Goal: Task Accomplishment & Management: Use online tool/utility

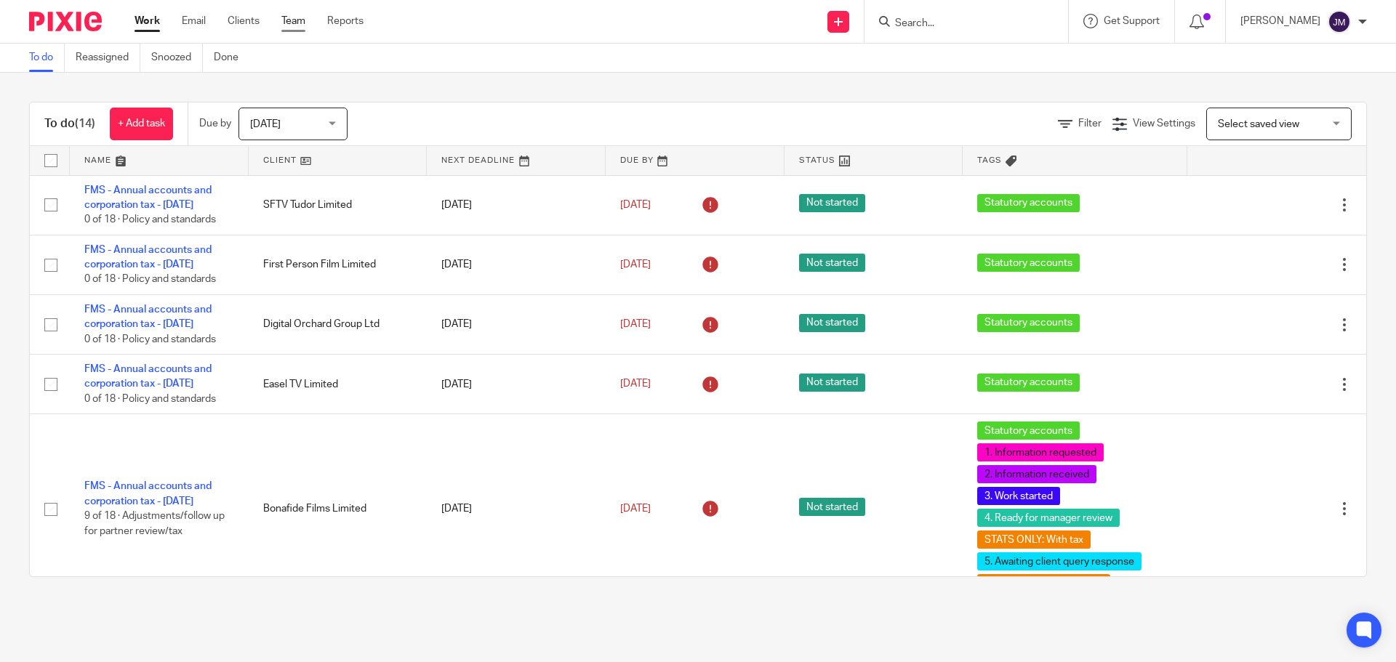
click at [296, 20] on link "Team" at bounding box center [293, 21] width 24 height 15
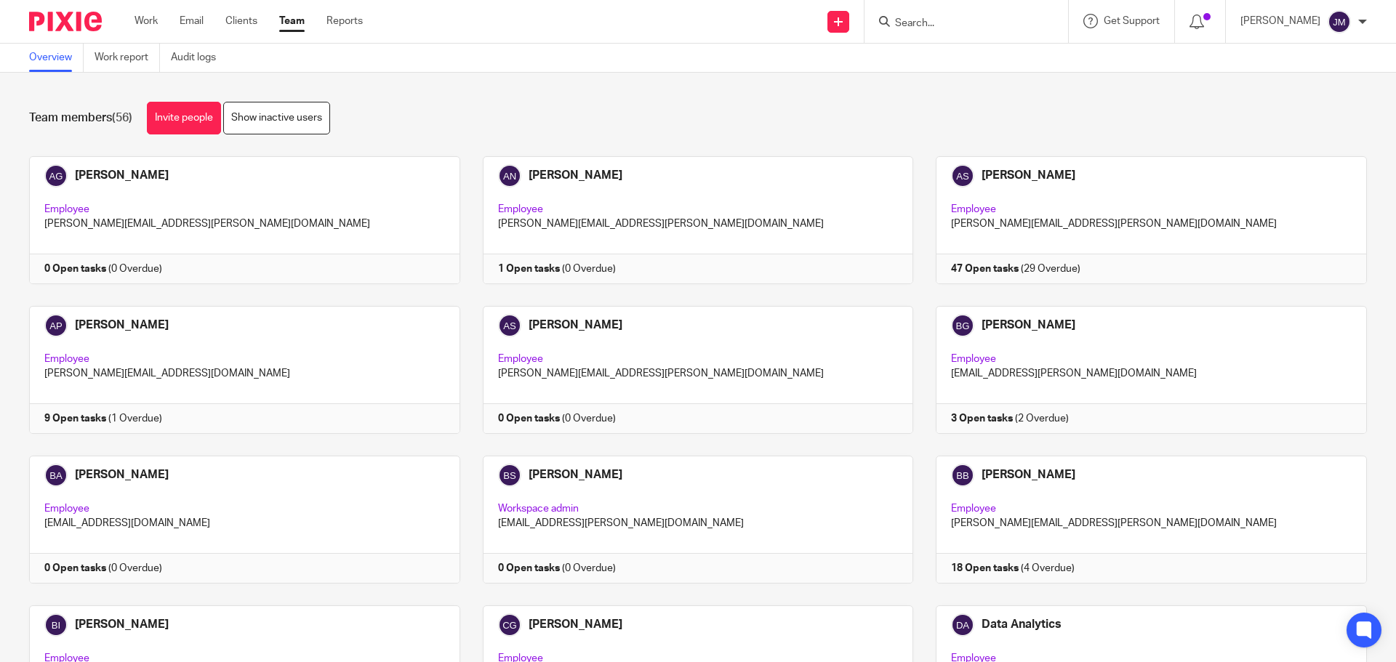
scroll to position [1156, 0]
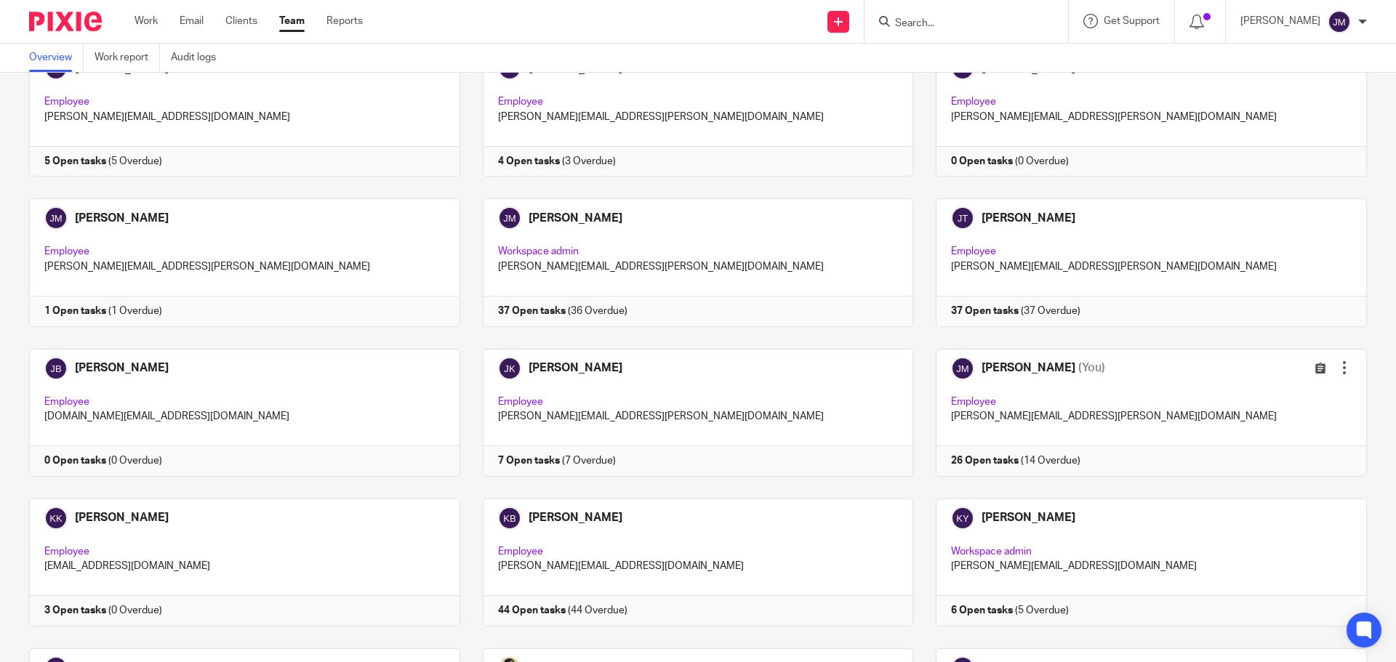
click at [984, 477] on div "Aaliyah Gyamfi Employee aaliyah.gyamfi@ecovis.co.uk 0 Open tasks (0 Overdue) Ad…" at bounding box center [687, 424] width 1360 height 2846
click at [979, 462] on link at bounding box center [1140, 413] width 454 height 128
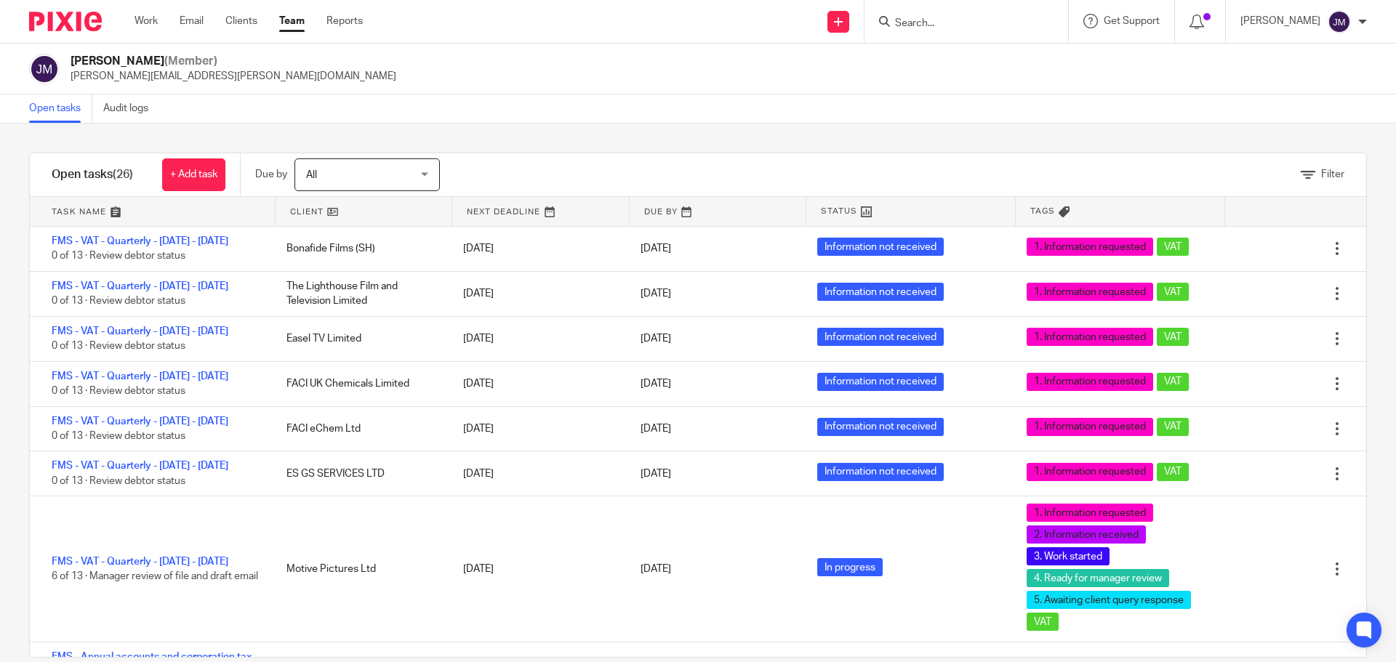
click at [867, 153] on div "Open tasks (26) + Add task Due by All All Today Tomorrow This week Next week Th…" at bounding box center [697, 405] width 1337 height 505
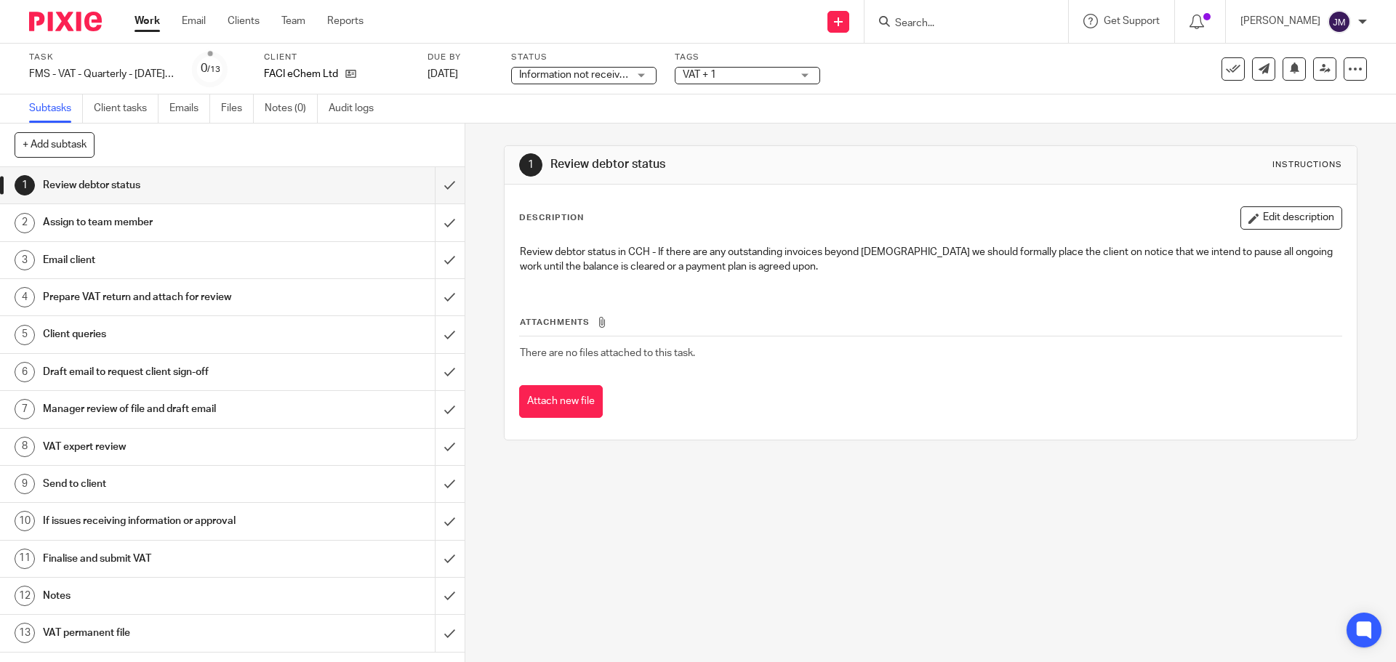
click at [602, 81] on span "Information not received" at bounding box center [573, 75] width 109 height 15
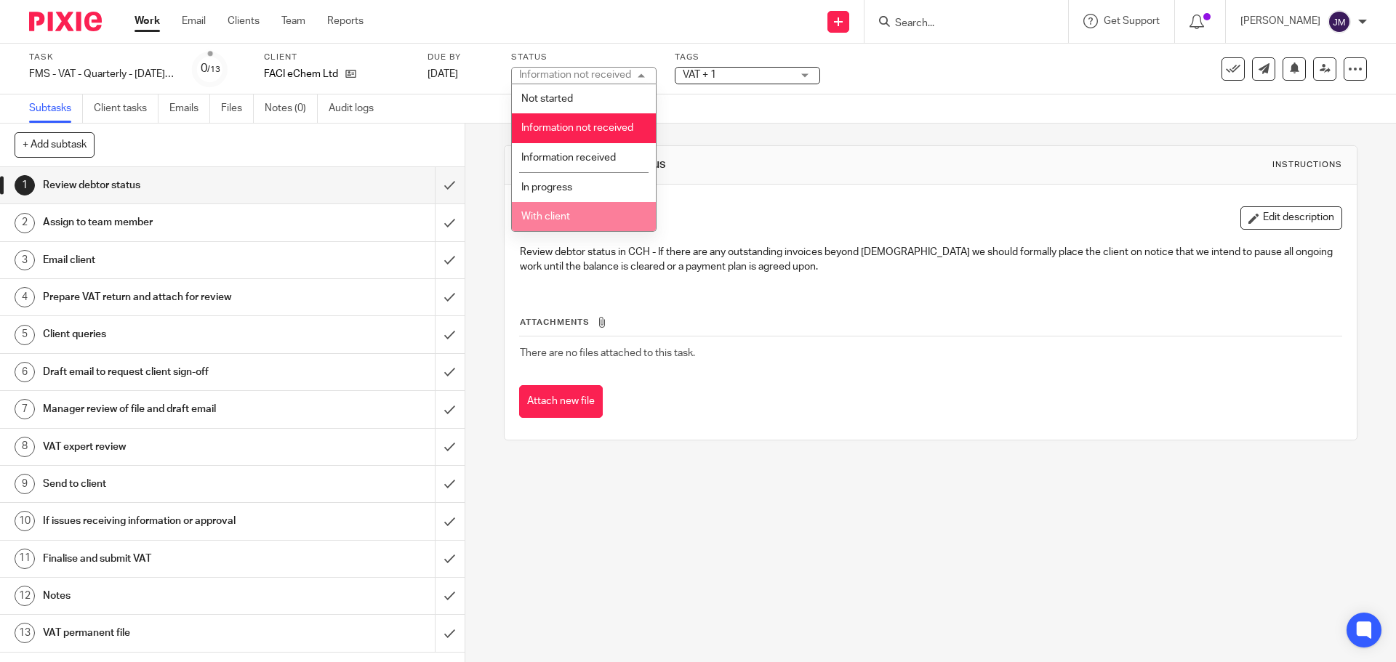
click at [572, 223] on li "With client" at bounding box center [584, 217] width 144 height 30
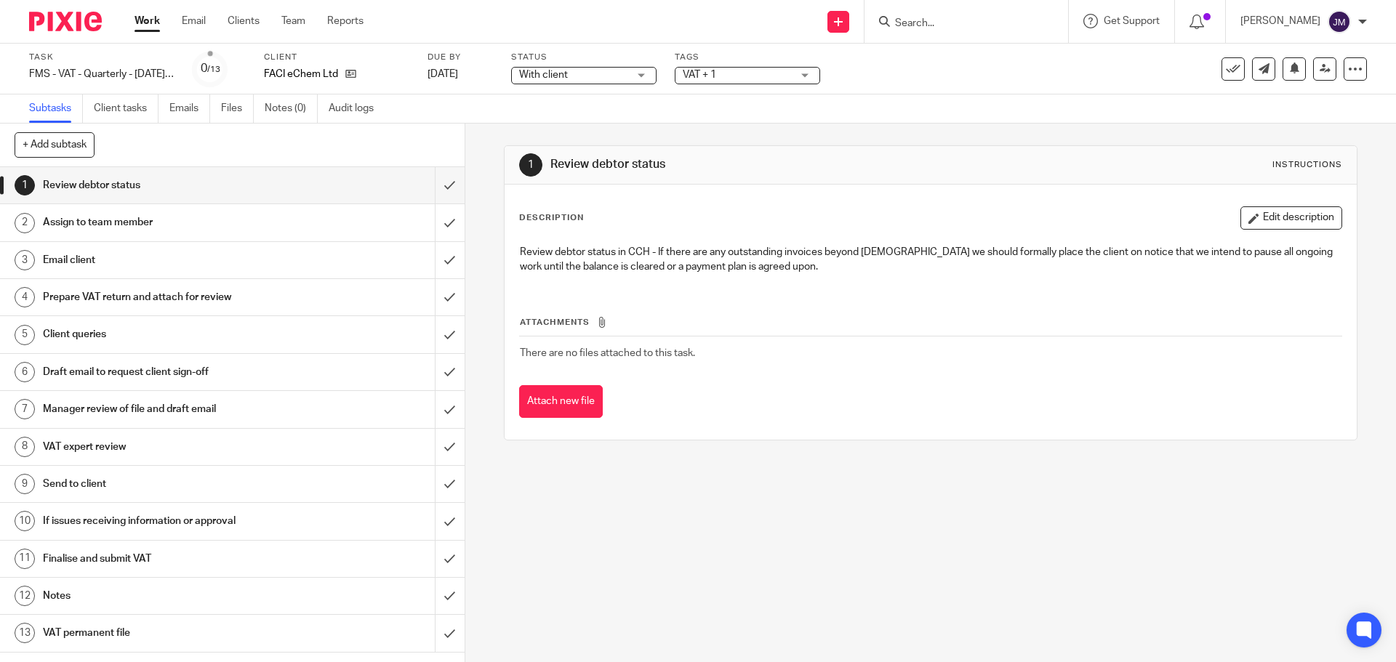
click at [717, 74] on span "VAT + 1" at bounding box center [737, 75] width 109 height 15
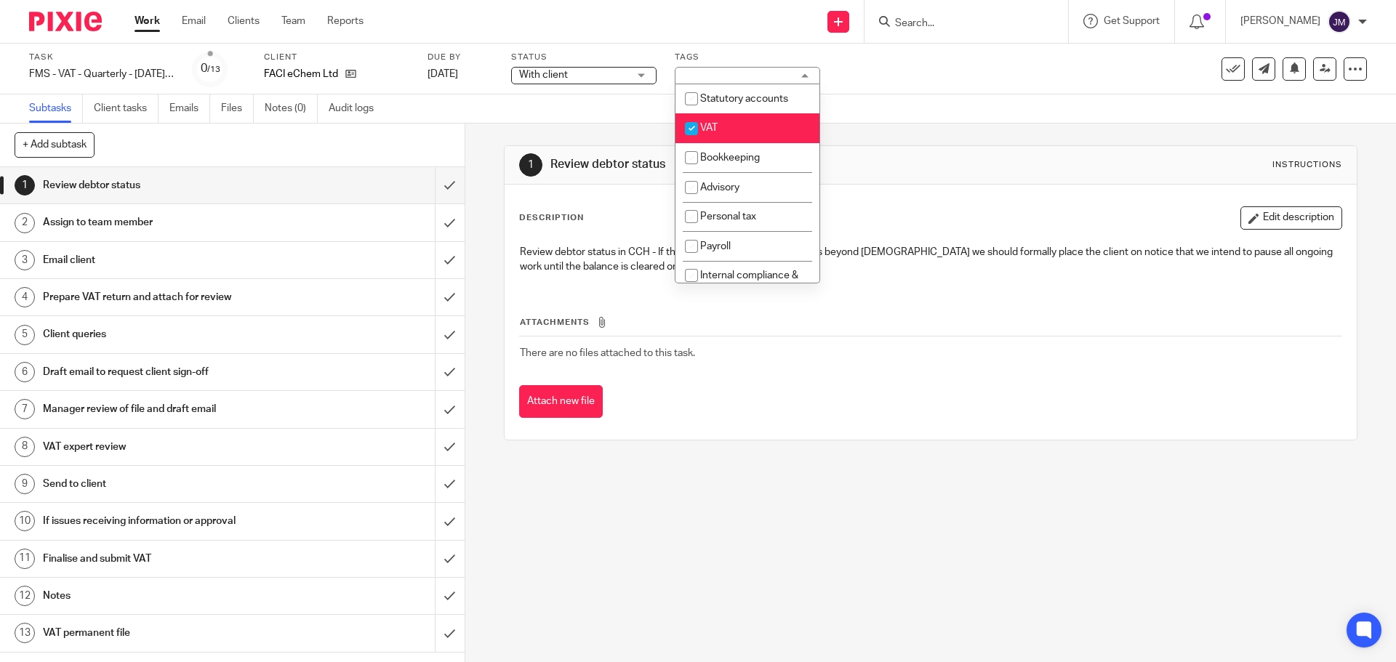
scroll to position [218, 0]
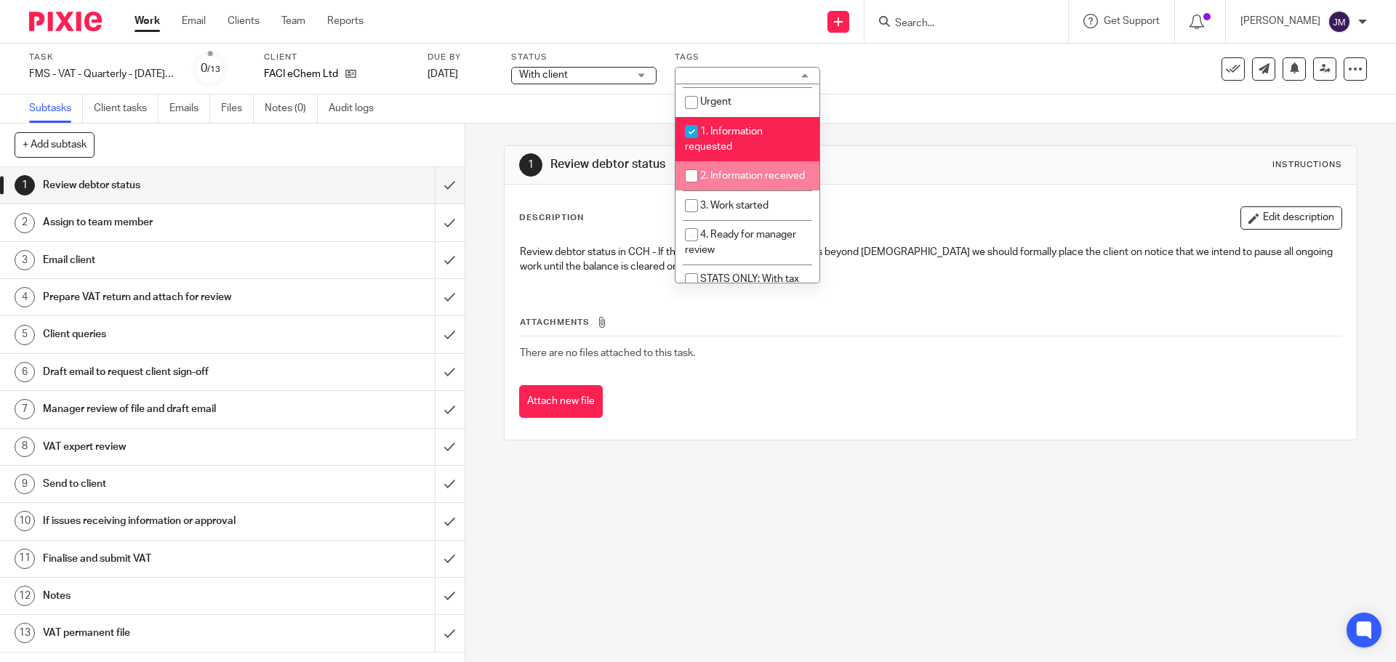
click at [738, 177] on span "2. Information received" at bounding box center [752, 176] width 105 height 10
checkbox input "true"
click at [737, 211] on span "3. Work started" at bounding box center [734, 206] width 68 height 10
checkbox input "true"
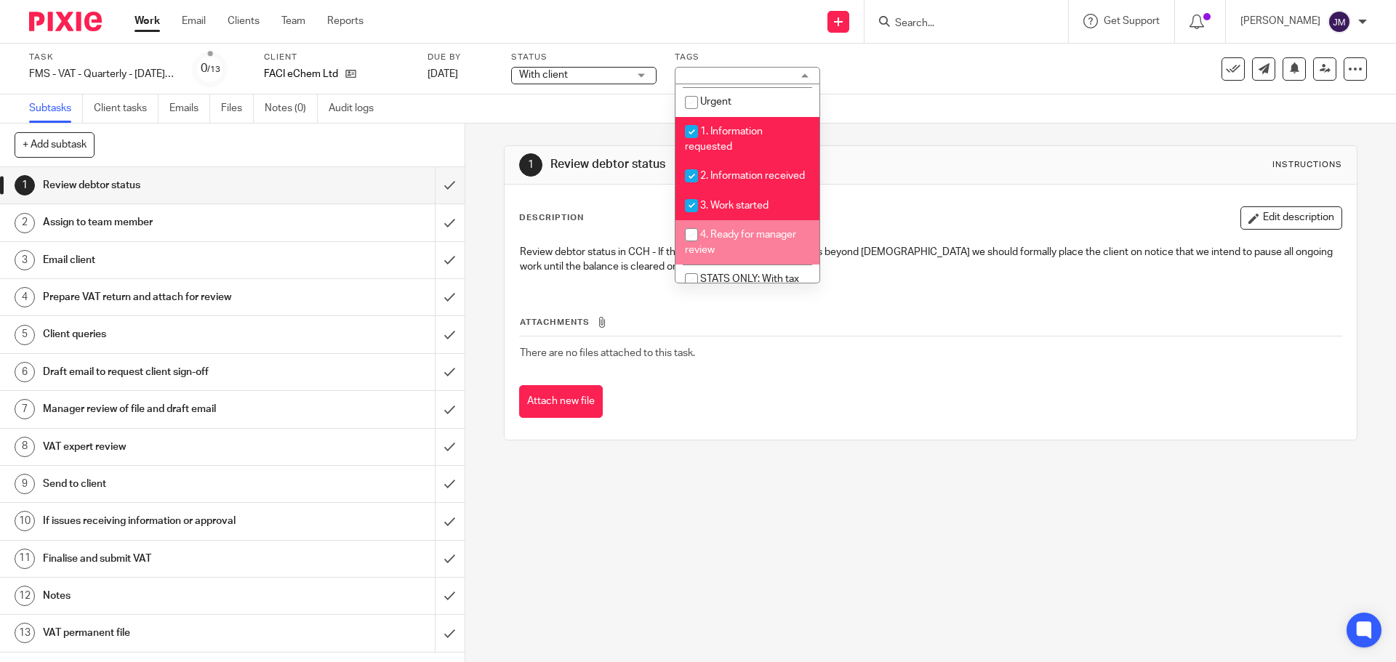
click at [736, 246] on span "4. Ready for manager review" at bounding box center [740, 242] width 111 height 25
checkbox input "true"
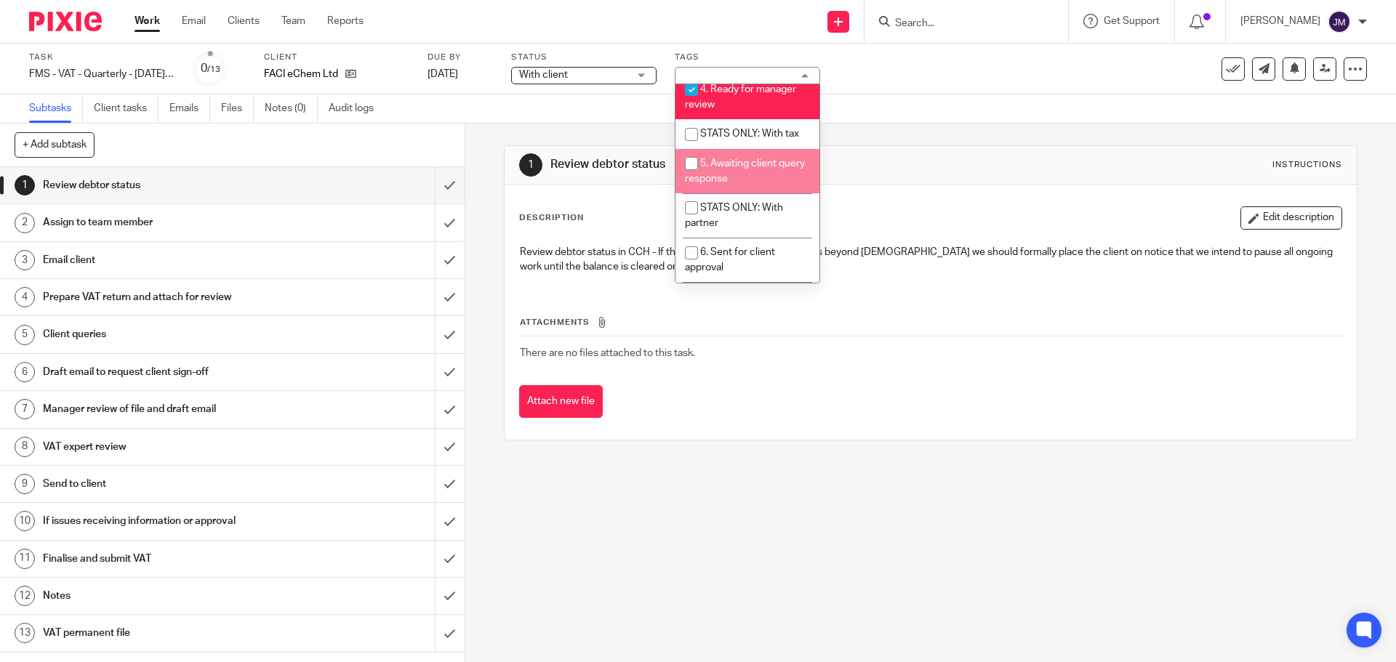
click at [724, 171] on li "5. Awaiting client query response" at bounding box center [747, 171] width 144 height 44
checkbox input "true"
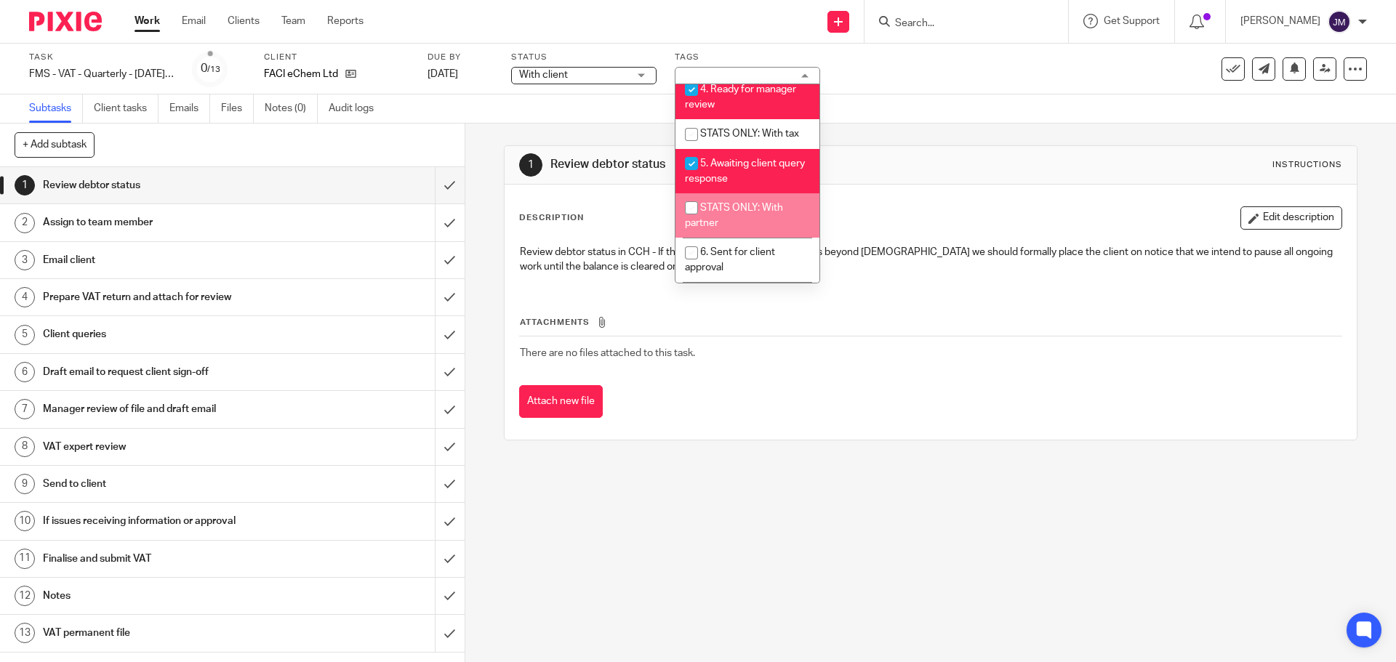
click at [728, 238] on li "STATS ONLY: With partner" at bounding box center [747, 215] width 144 height 44
checkbox input "true"
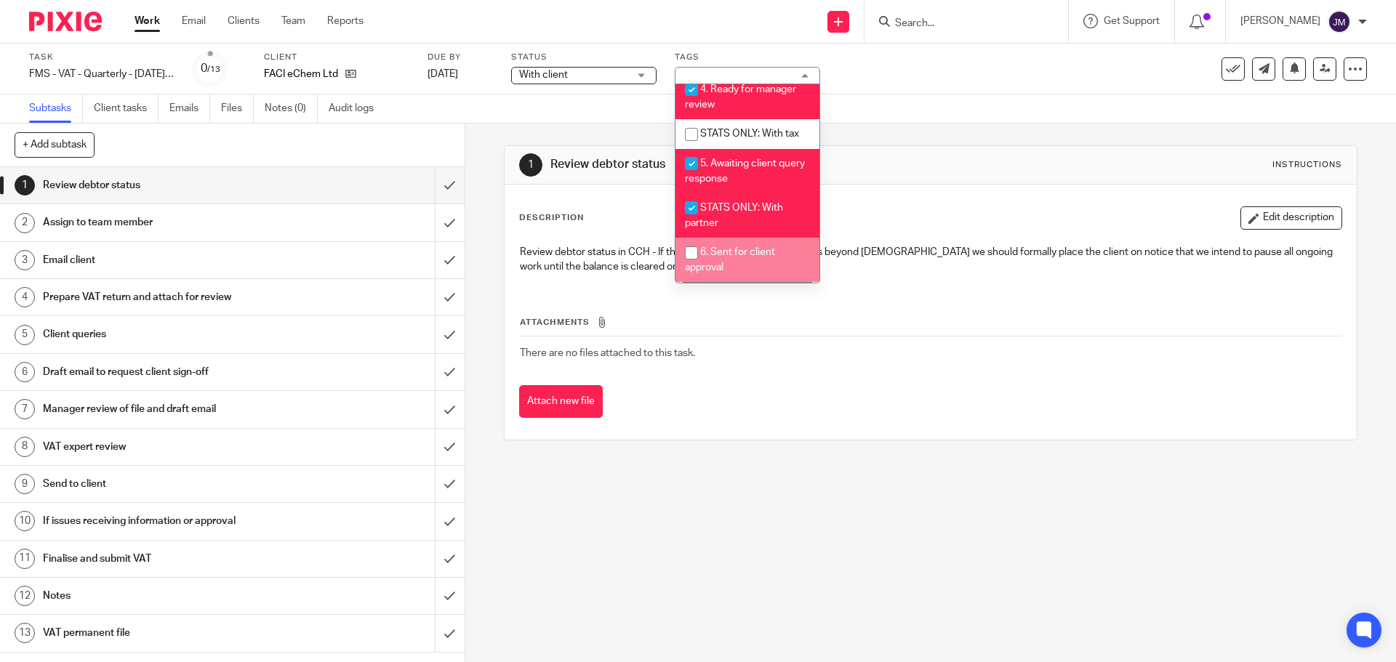
click at [741, 270] on span "6. Sent for client approval" at bounding box center [730, 259] width 90 height 25
checkbox input "true"
click at [740, 232] on li "STATS ONLY: With partner" at bounding box center [747, 215] width 144 height 44
checkbox input "false"
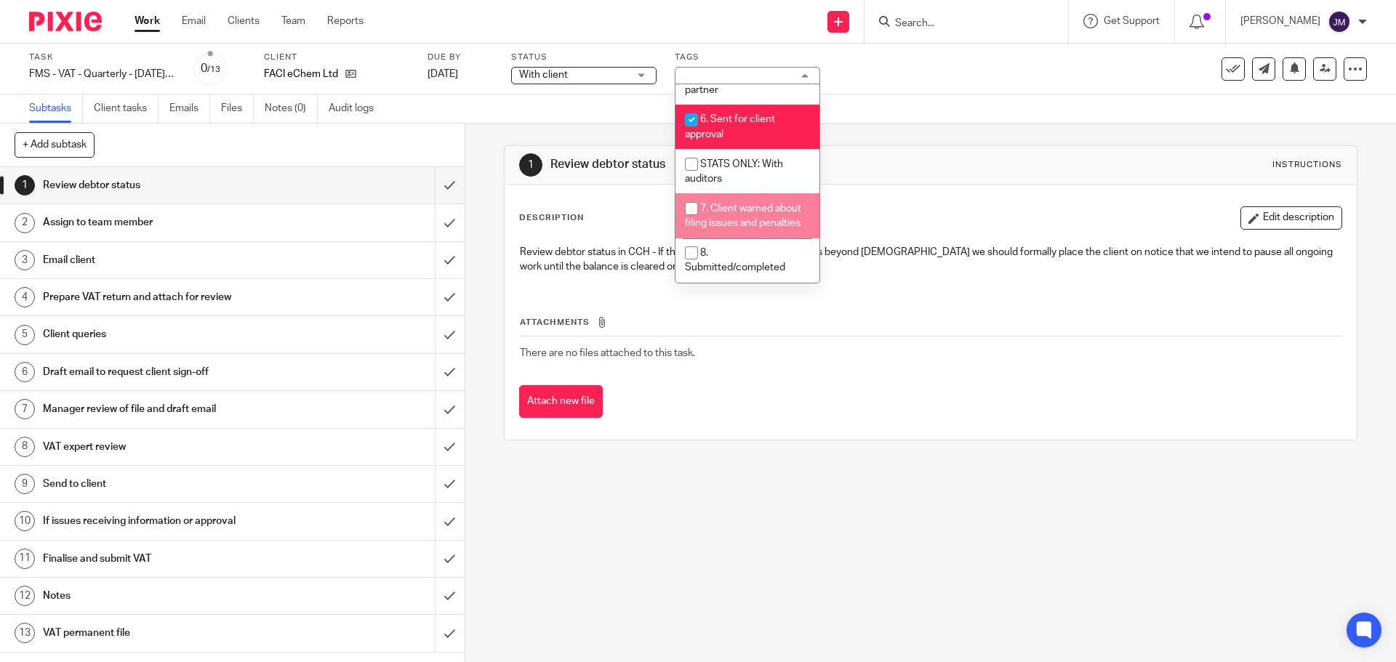
click at [740, 224] on span "7. Client warned about filing issues and penalties" at bounding box center [743, 216] width 116 height 25
checkbox input "true"
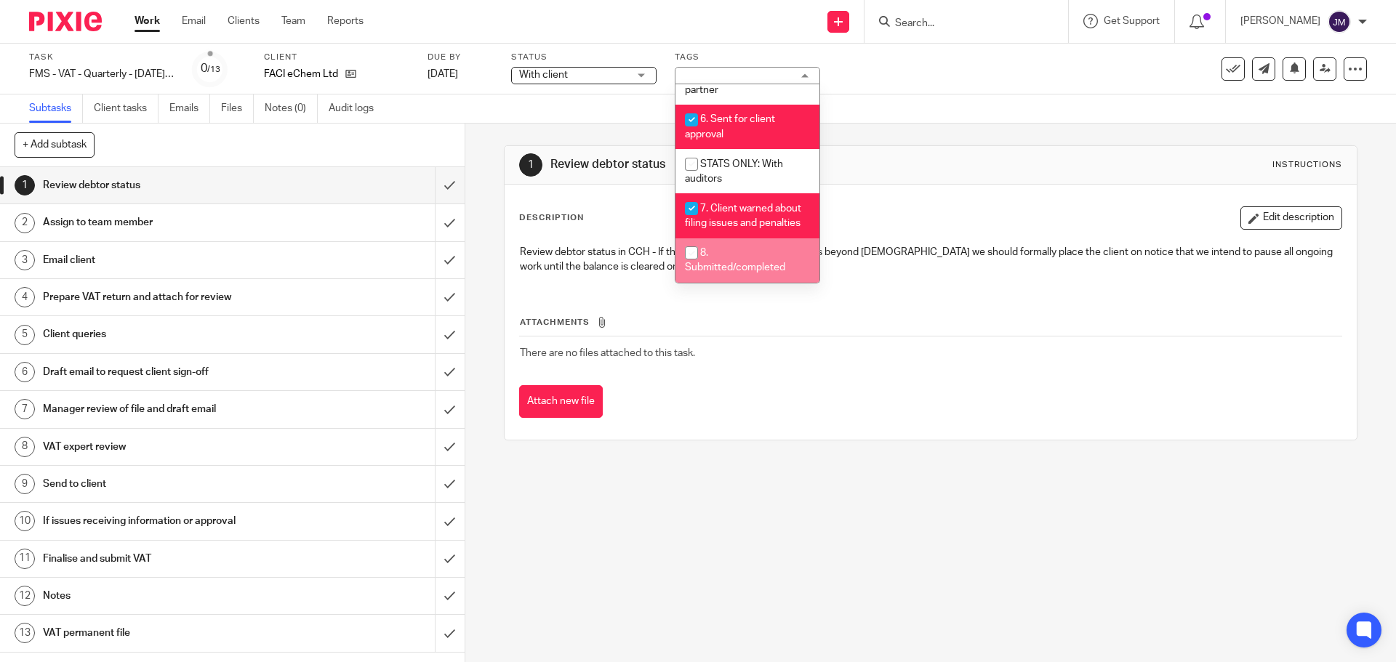
click at [739, 255] on li "8. Submitted/completed" at bounding box center [747, 260] width 144 height 44
checkbox input "true"
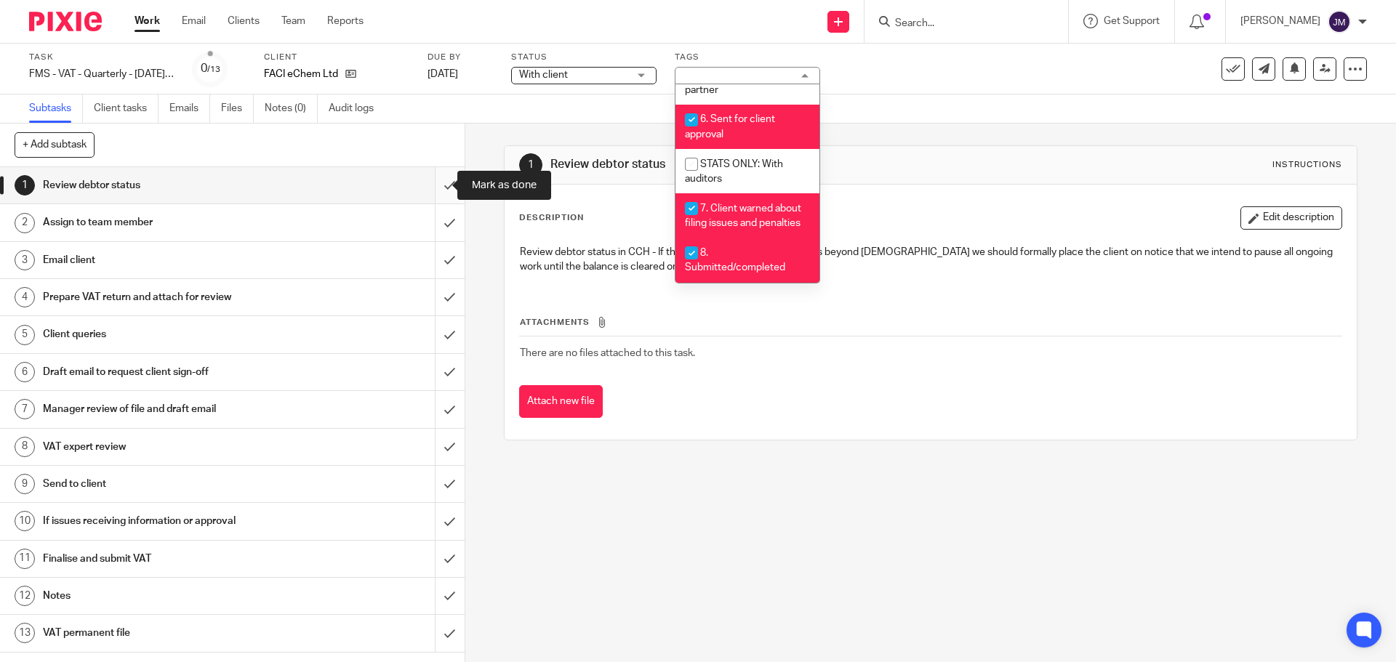
click at [428, 183] on input "submit" at bounding box center [232, 185] width 464 height 36
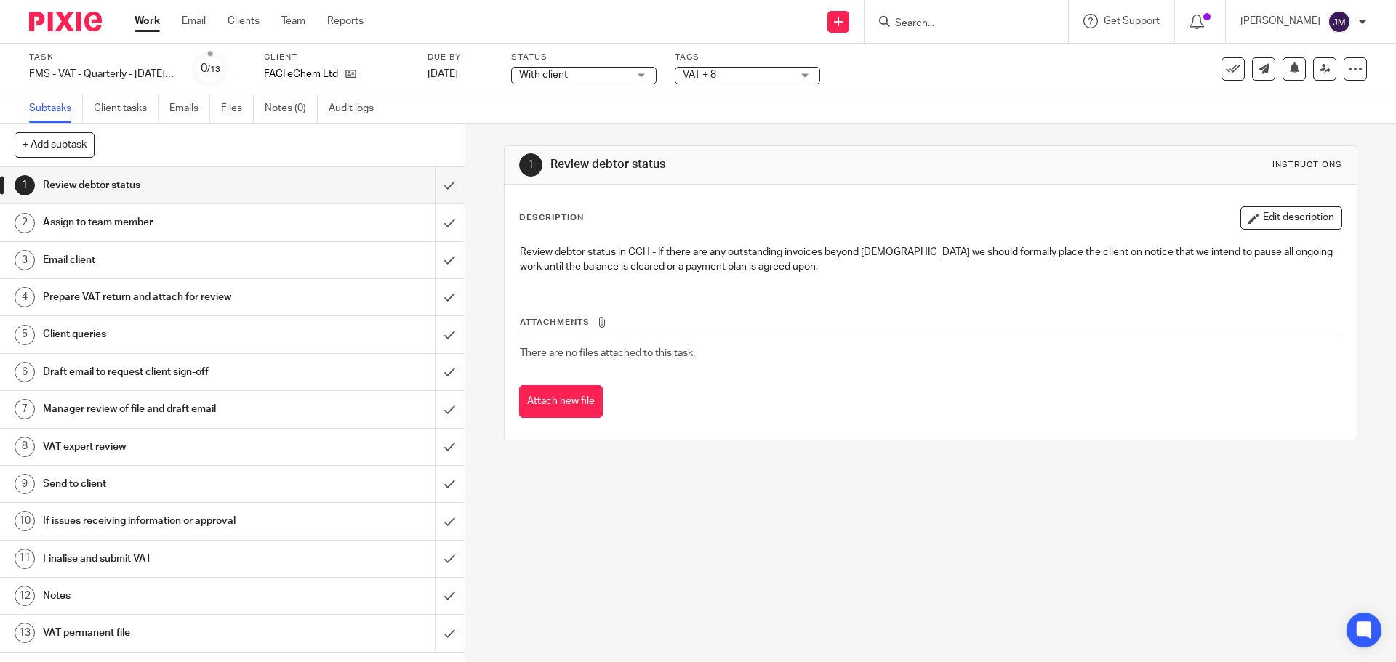
click at [386, 229] on div "Assign to team member" at bounding box center [231, 223] width 377 height 22
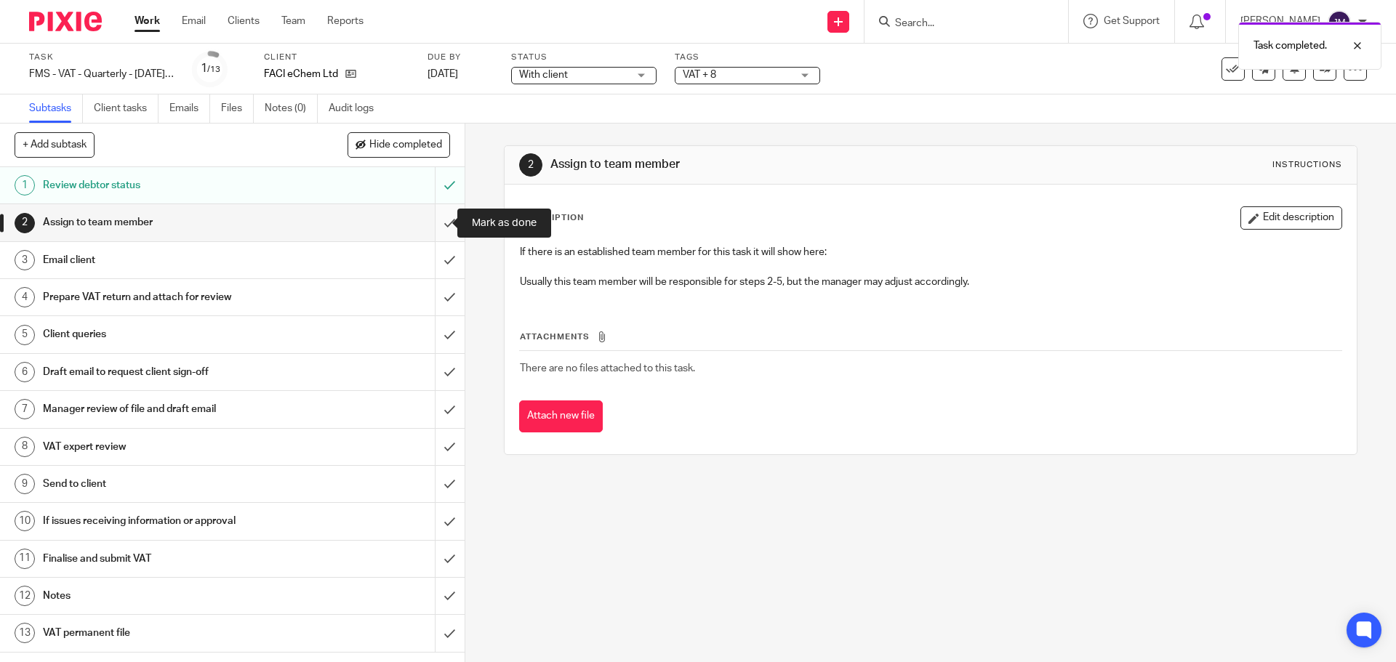
click at [432, 222] on input "submit" at bounding box center [232, 222] width 464 height 36
click at [432, 263] on input "submit" at bounding box center [232, 260] width 464 height 36
click at [363, 289] on div "Prepare VAT return and attach for review" at bounding box center [231, 297] width 377 height 22
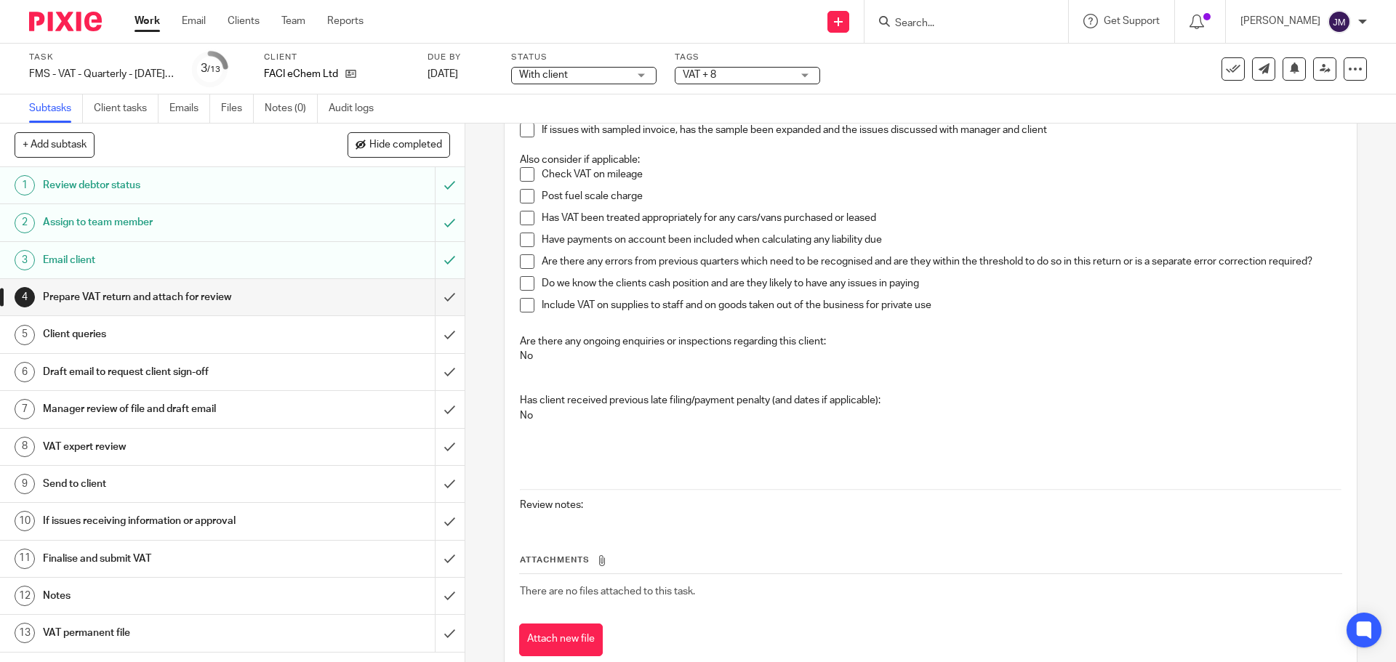
scroll to position [73, 0]
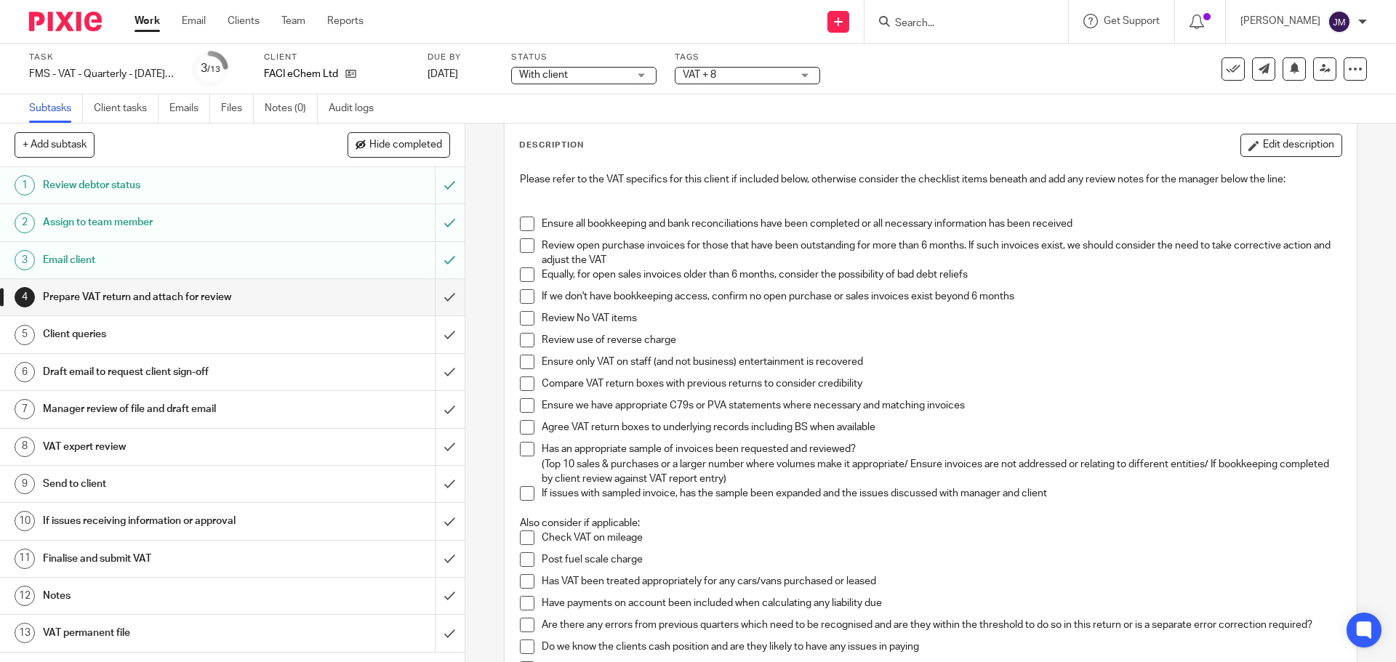
click at [520, 228] on span at bounding box center [527, 224] width 15 height 15
click at [524, 252] on span at bounding box center [527, 245] width 15 height 15
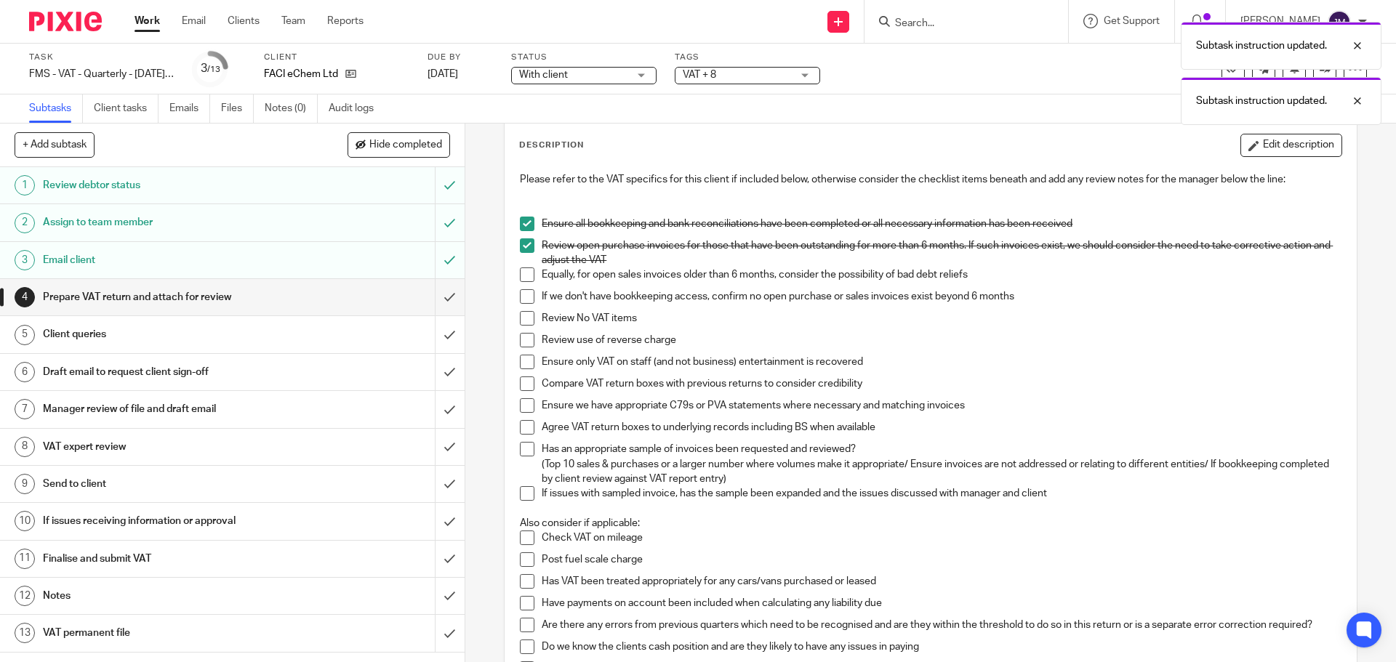
click at [524, 273] on span at bounding box center [527, 274] width 15 height 15
click at [523, 297] on span at bounding box center [527, 296] width 15 height 15
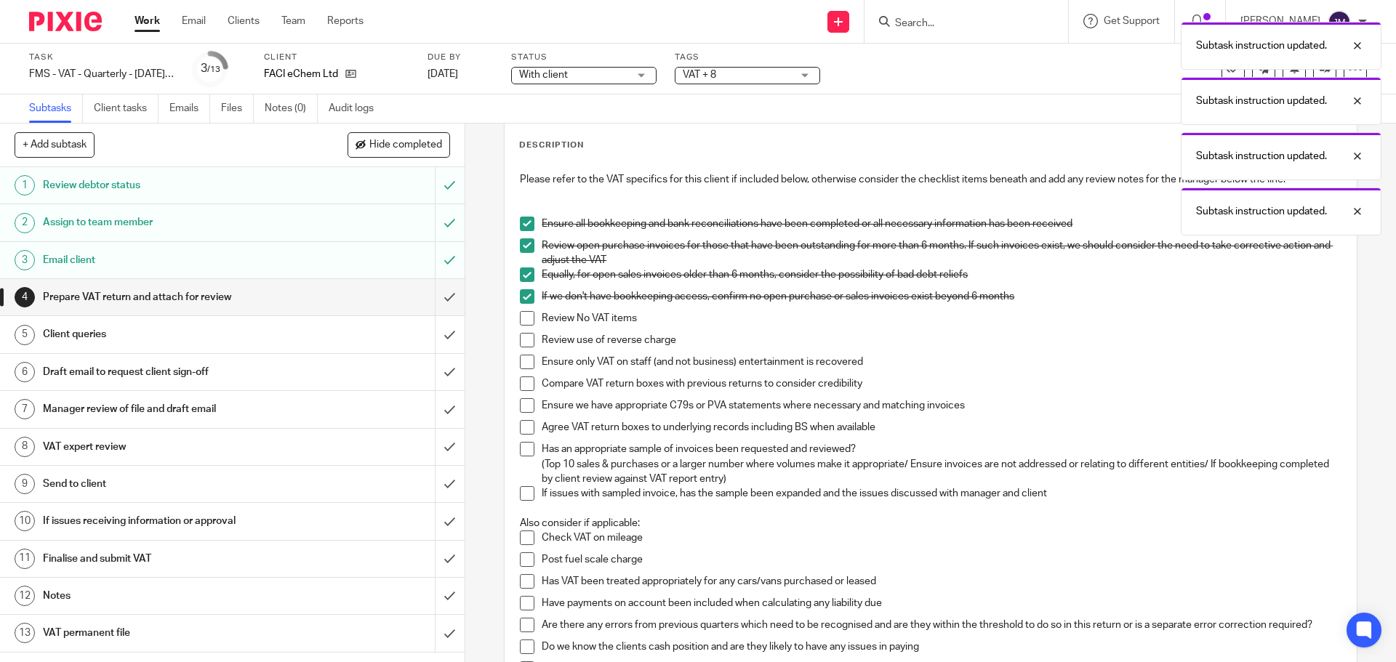
click at [524, 314] on span at bounding box center [527, 318] width 15 height 15
click at [526, 338] on span at bounding box center [527, 340] width 15 height 15
click at [528, 355] on span at bounding box center [527, 362] width 15 height 15
click at [527, 384] on span at bounding box center [527, 384] width 15 height 15
click at [524, 397] on li "Compare VAT return boxes with previous returns to consider credibility" at bounding box center [930, 388] width 821 height 22
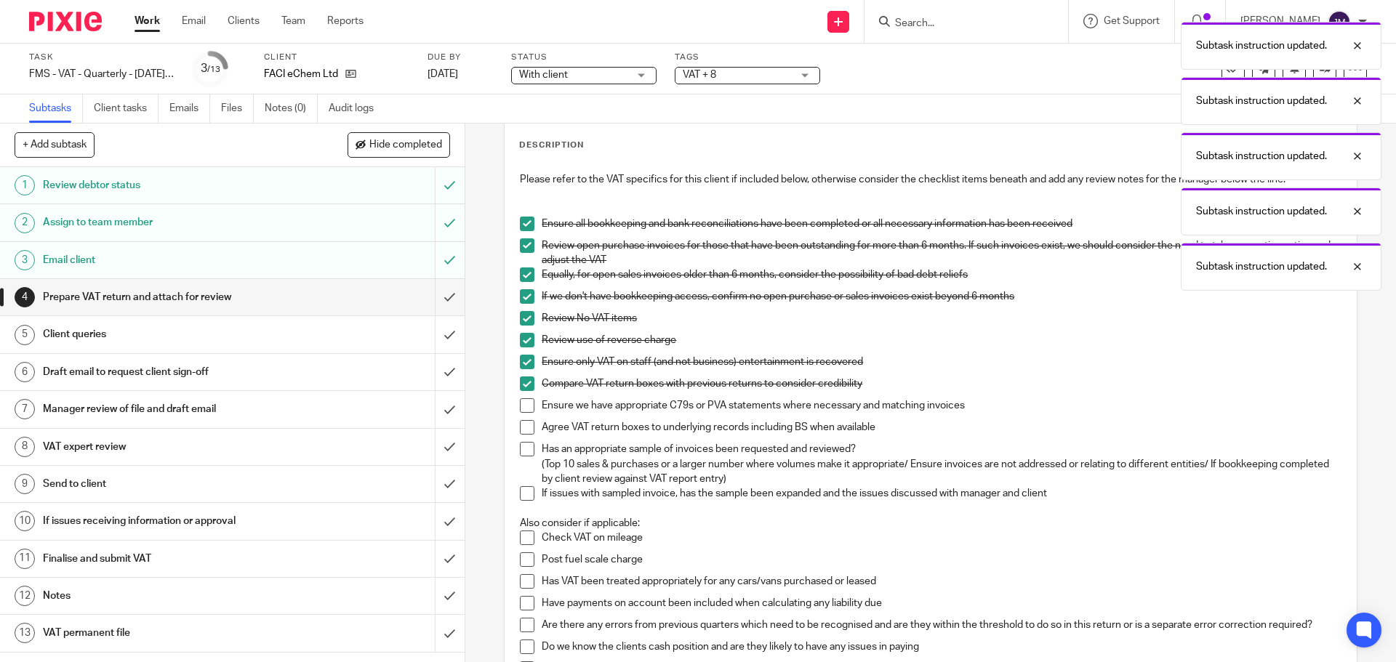
click at [526, 418] on li "Ensure we have appropriate C79s or PVA statements where necessary and matching …" at bounding box center [930, 409] width 821 height 22
click at [527, 428] on span at bounding box center [527, 427] width 15 height 15
click at [520, 456] on span at bounding box center [527, 449] width 15 height 15
click at [522, 415] on li "Ensure we have appropriate C79s or PVA statements where necessary and matching …" at bounding box center [930, 409] width 821 height 22
click at [524, 409] on span at bounding box center [527, 405] width 15 height 15
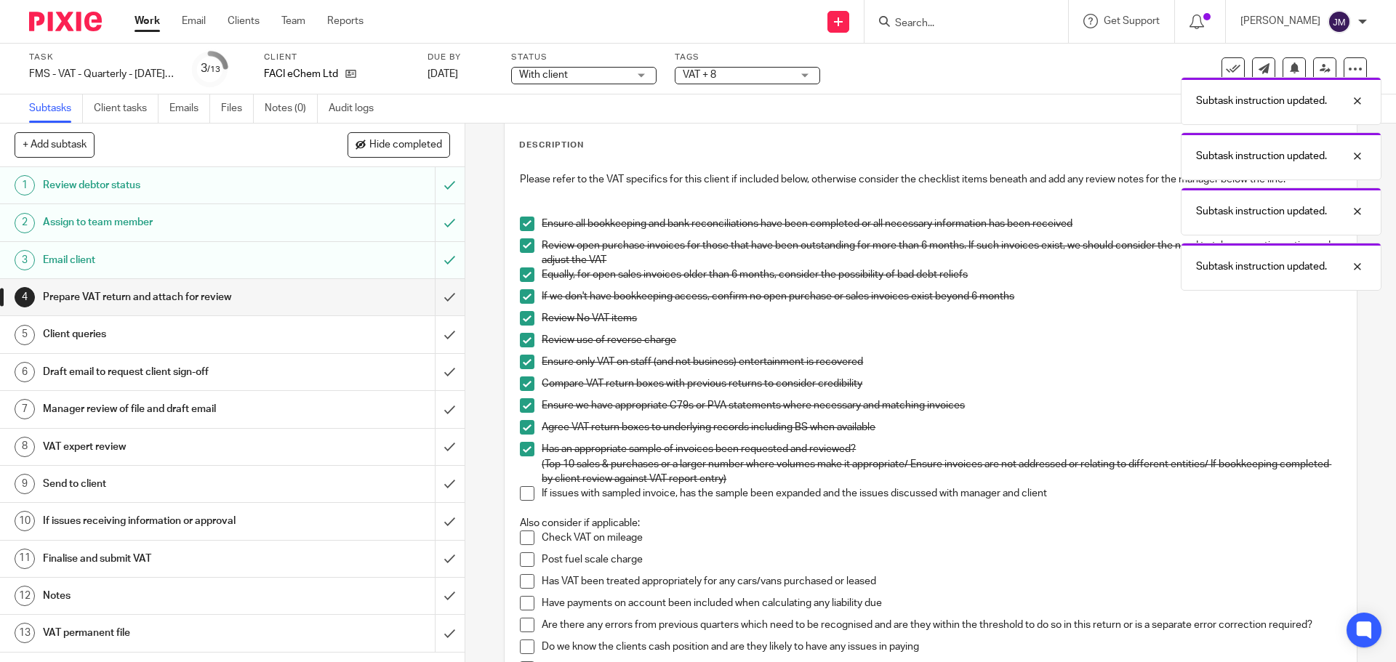
drag, startPoint x: 523, startPoint y: 495, endPoint x: 577, endPoint y: 439, distance: 78.1
click at [523, 495] on span at bounding box center [527, 493] width 15 height 15
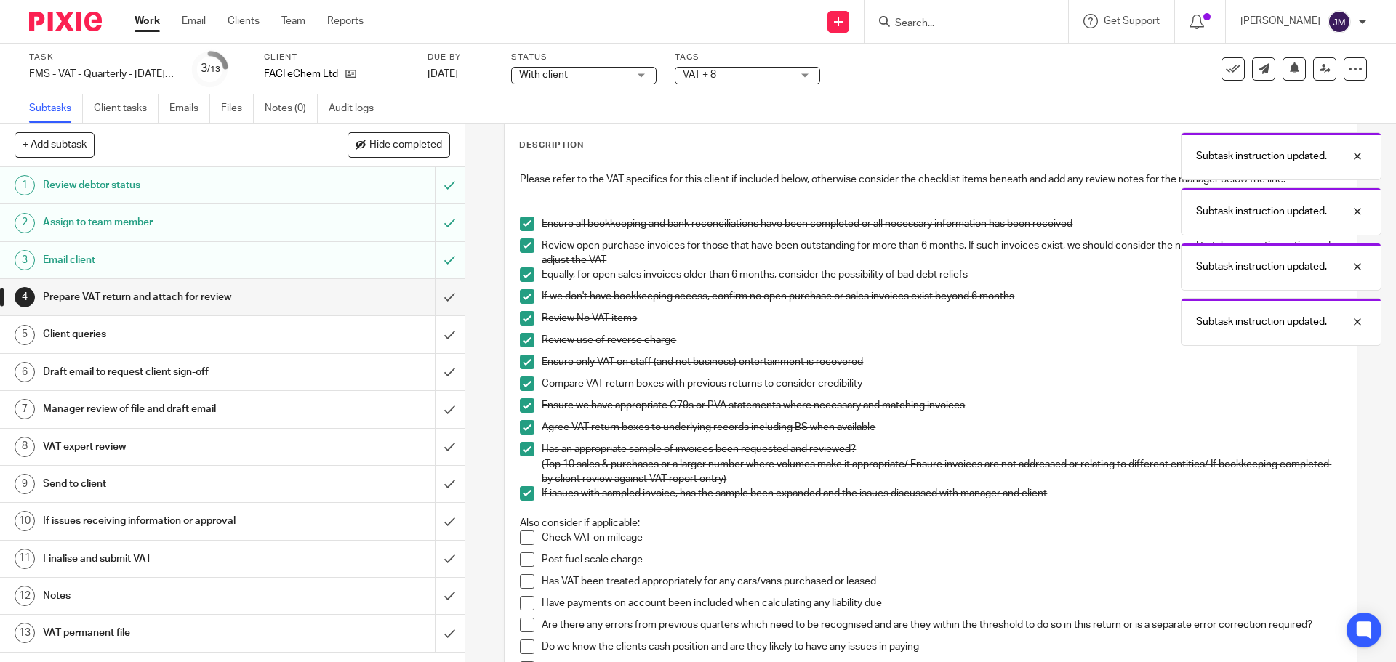
scroll to position [291, 0]
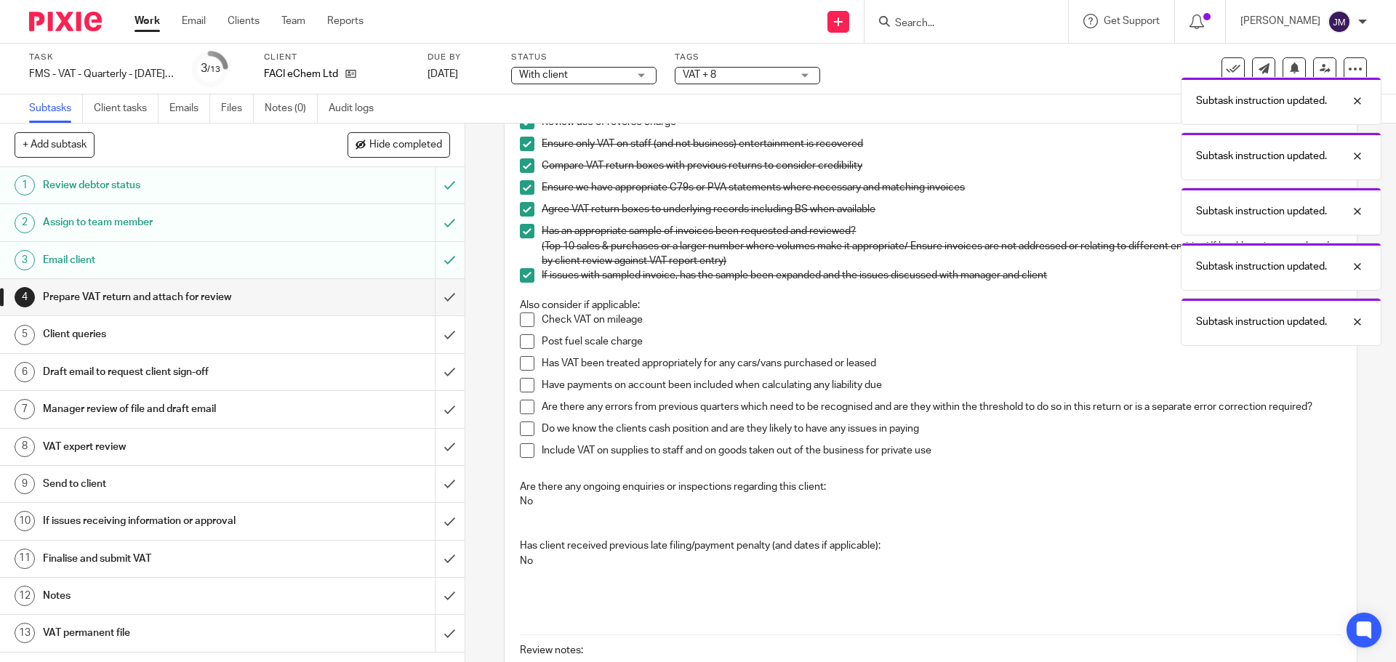
click at [520, 316] on span at bounding box center [527, 320] width 15 height 15
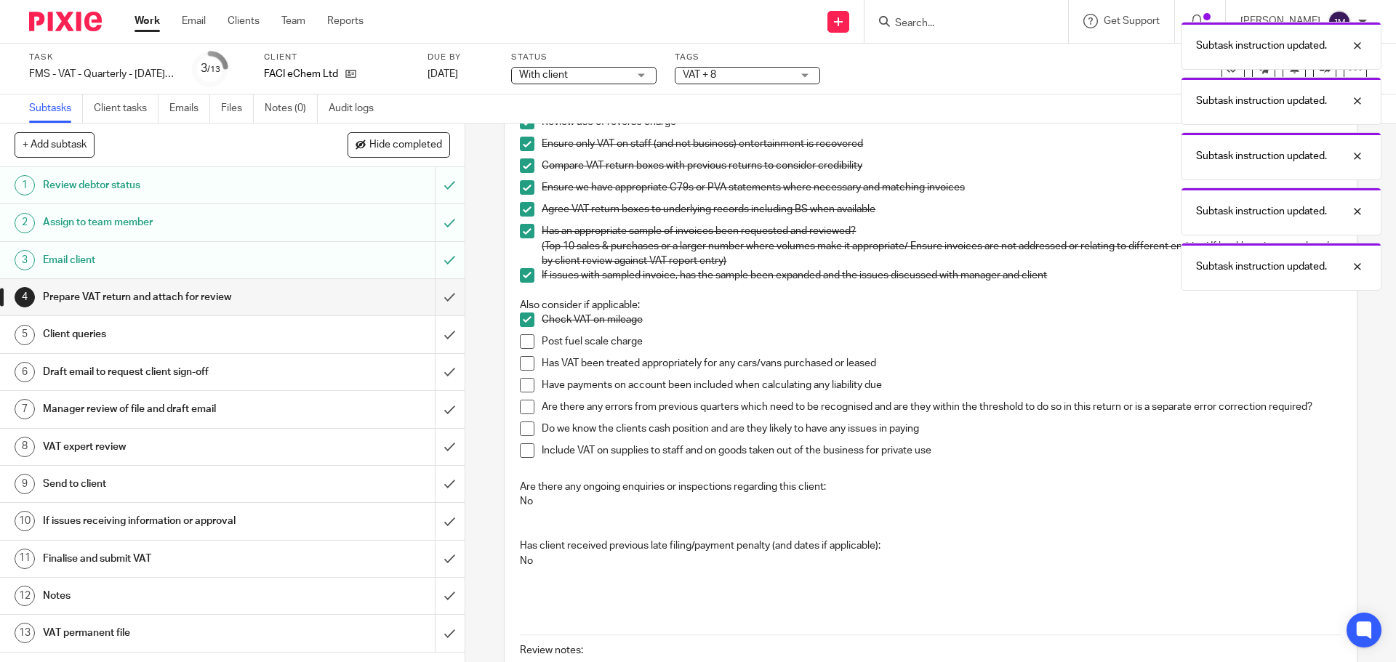
click at [520, 342] on span at bounding box center [527, 341] width 15 height 15
click at [523, 369] on span at bounding box center [527, 363] width 15 height 15
click at [524, 385] on span at bounding box center [527, 385] width 15 height 15
click at [526, 409] on span at bounding box center [527, 407] width 15 height 15
click at [524, 425] on span at bounding box center [527, 429] width 15 height 15
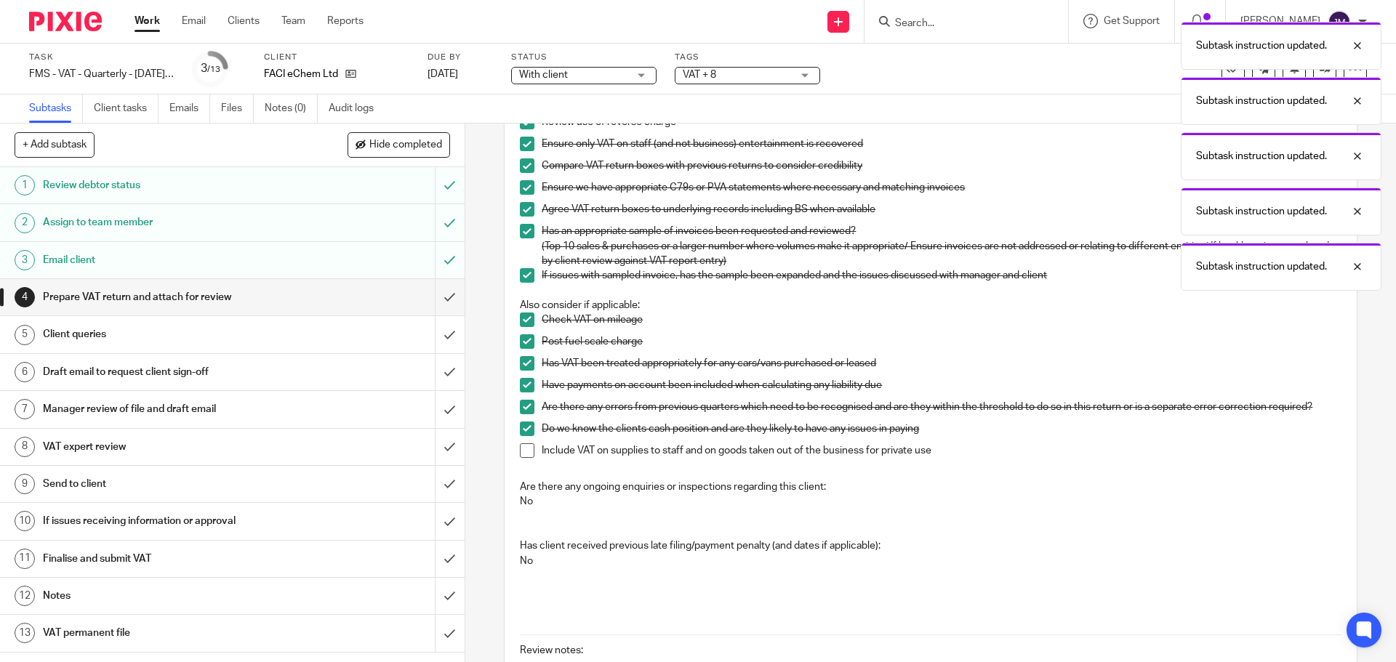
click at [524, 448] on span at bounding box center [527, 450] width 15 height 15
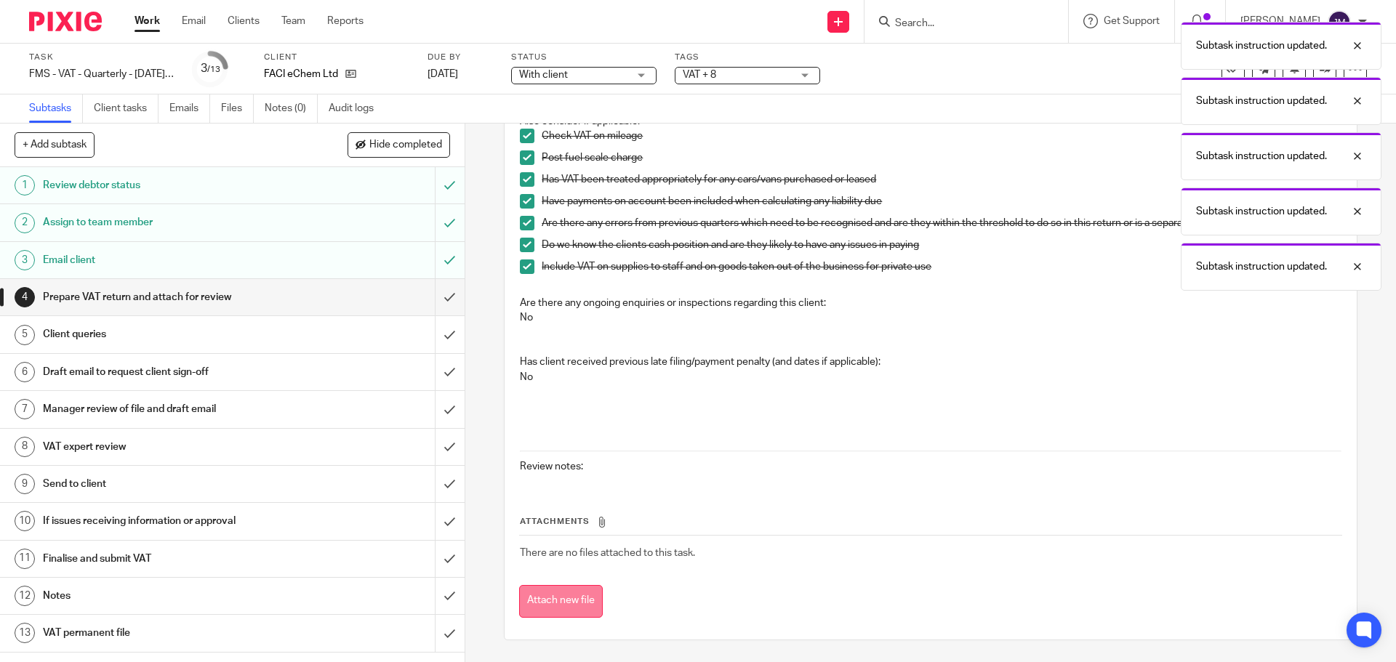
click at [572, 585] on button "Attach new file" at bounding box center [561, 601] width 84 height 33
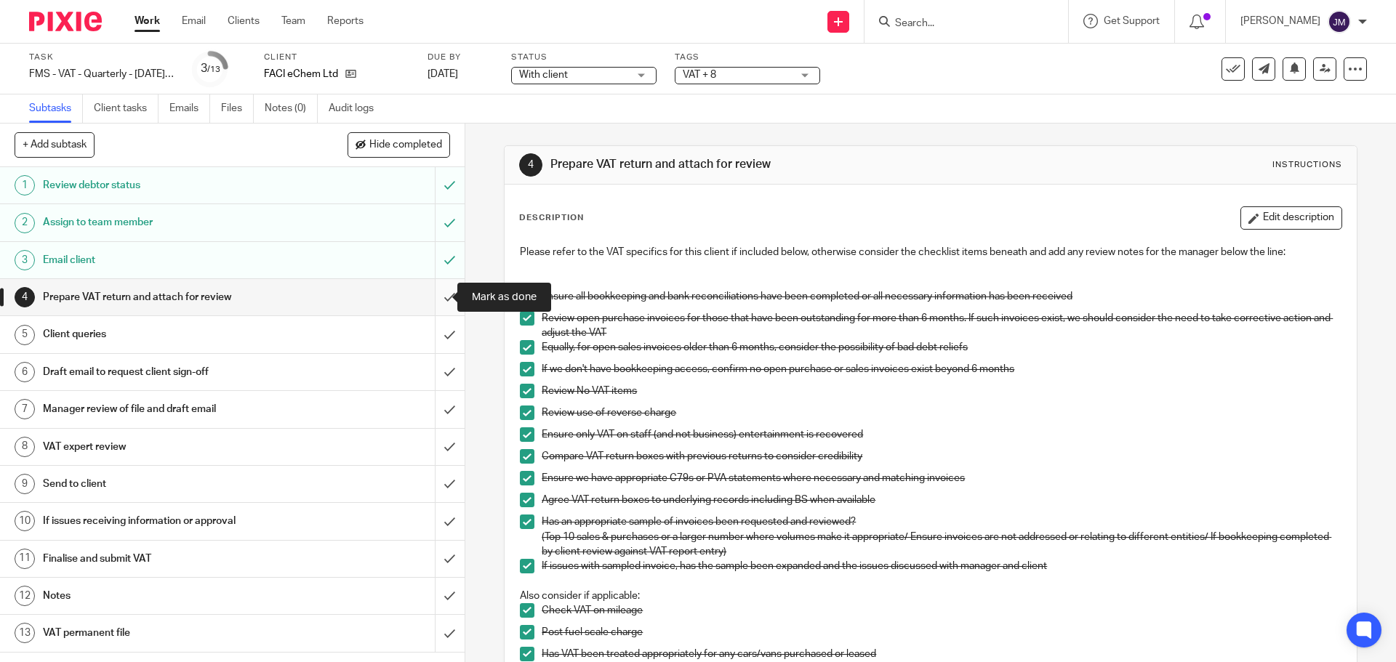
click at [434, 293] on input "submit" at bounding box center [232, 297] width 464 height 36
click at [398, 334] on div "Client queries" at bounding box center [231, 334] width 377 height 22
click at [435, 338] on input "submit" at bounding box center [232, 334] width 464 height 36
click at [353, 379] on div "Draft email to request client sign-off" at bounding box center [231, 372] width 377 height 22
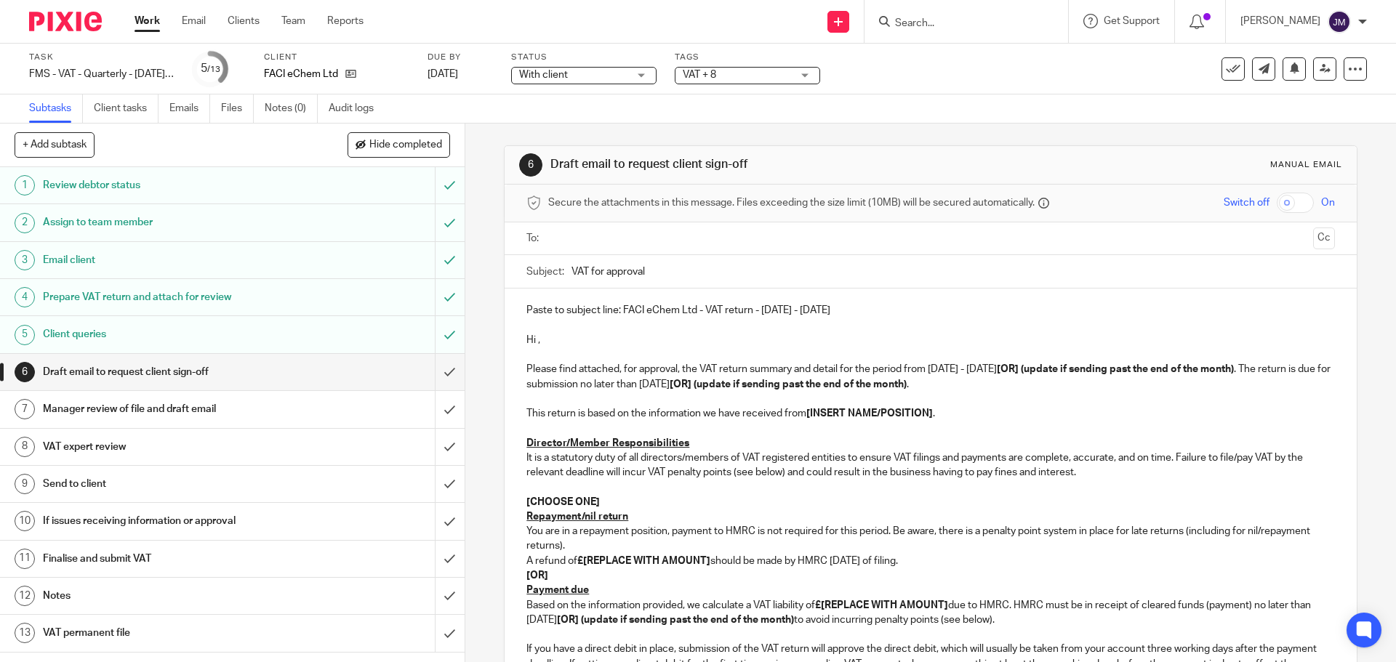
click at [430, 379] on input "submit" at bounding box center [232, 372] width 464 height 36
click at [361, 403] on div "Manager review of file and draft email" at bounding box center [231, 409] width 377 height 22
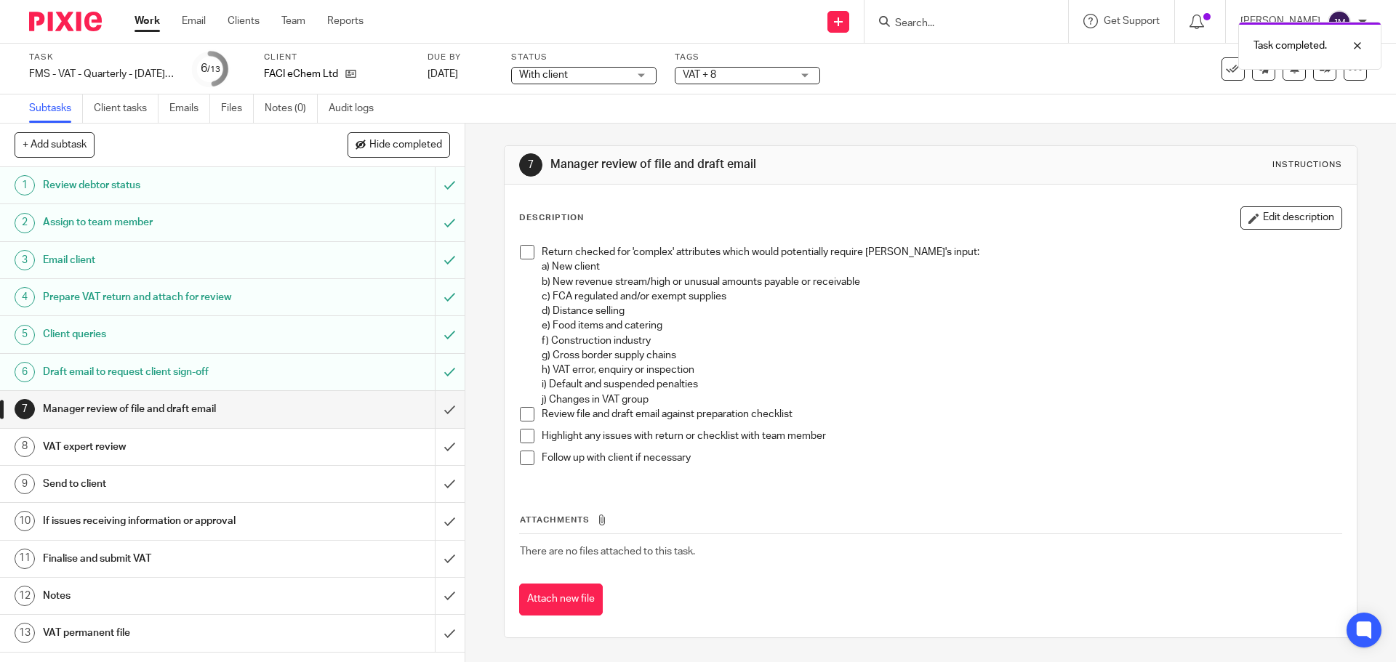
click at [523, 260] on li "Return checked for 'complex' attributes which would potentially require [PERSON…" at bounding box center [930, 326] width 821 height 162
click at [526, 415] on span at bounding box center [527, 414] width 15 height 15
click at [527, 254] on span at bounding box center [527, 252] width 15 height 15
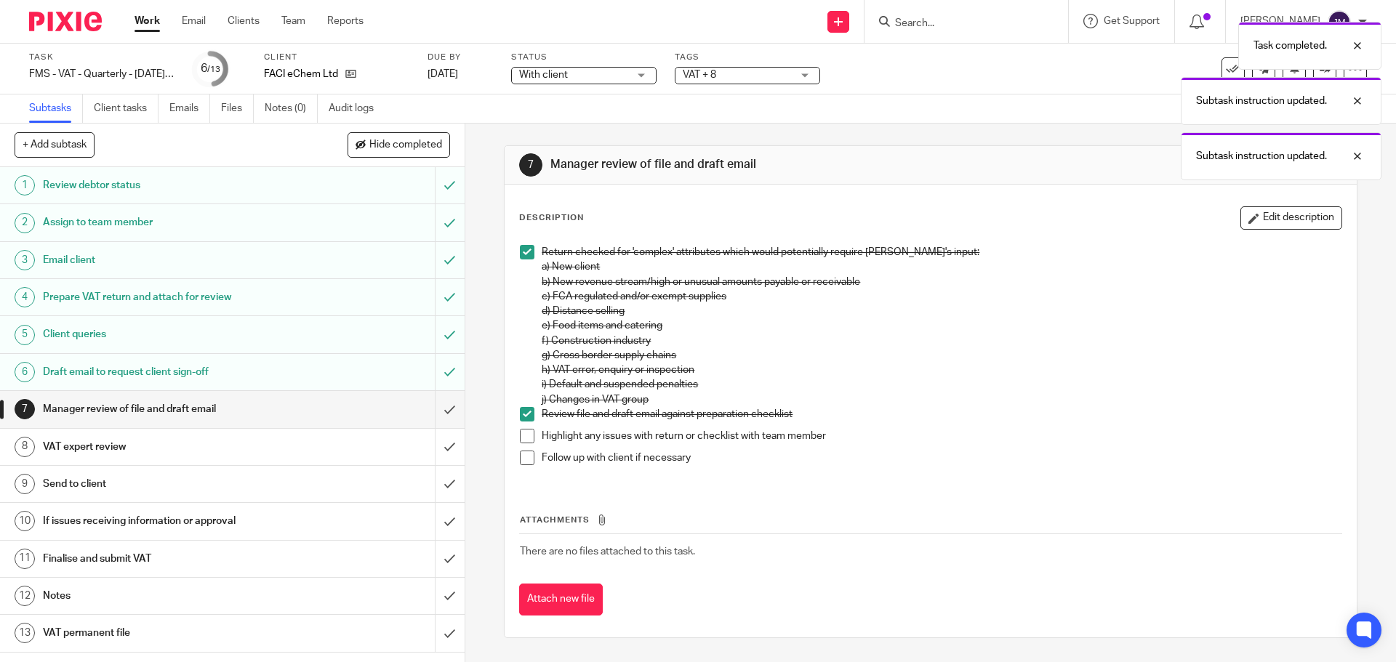
click at [522, 435] on span at bounding box center [527, 436] width 15 height 15
click at [526, 458] on span at bounding box center [527, 458] width 15 height 15
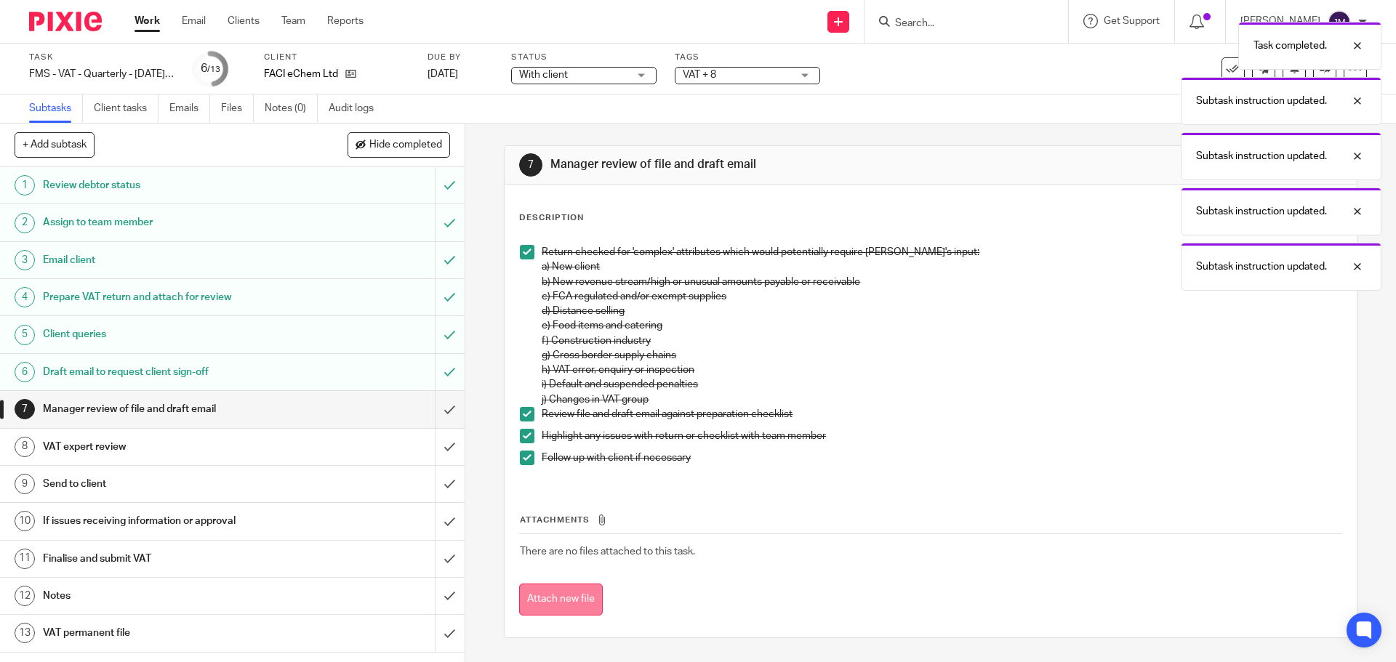
click at [546, 594] on button "Attach new file" at bounding box center [561, 600] width 84 height 33
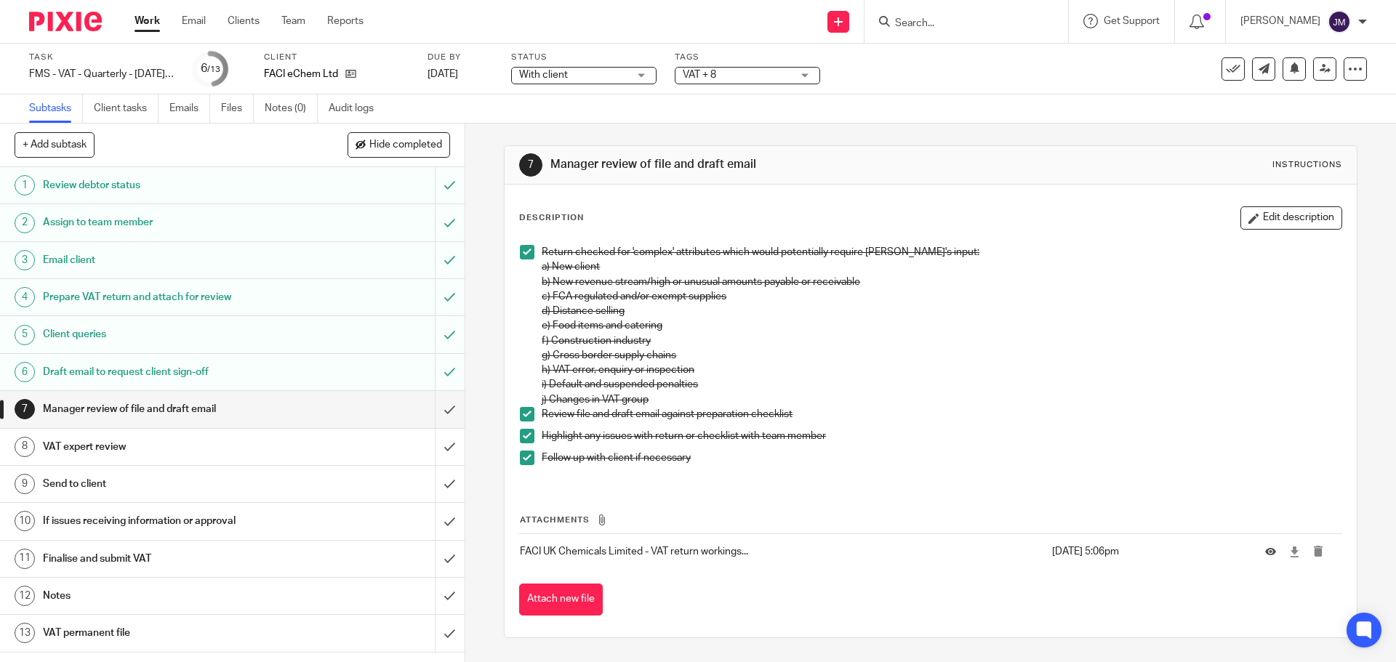
click at [359, 449] on div "VAT expert review" at bounding box center [231, 447] width 377 height 22
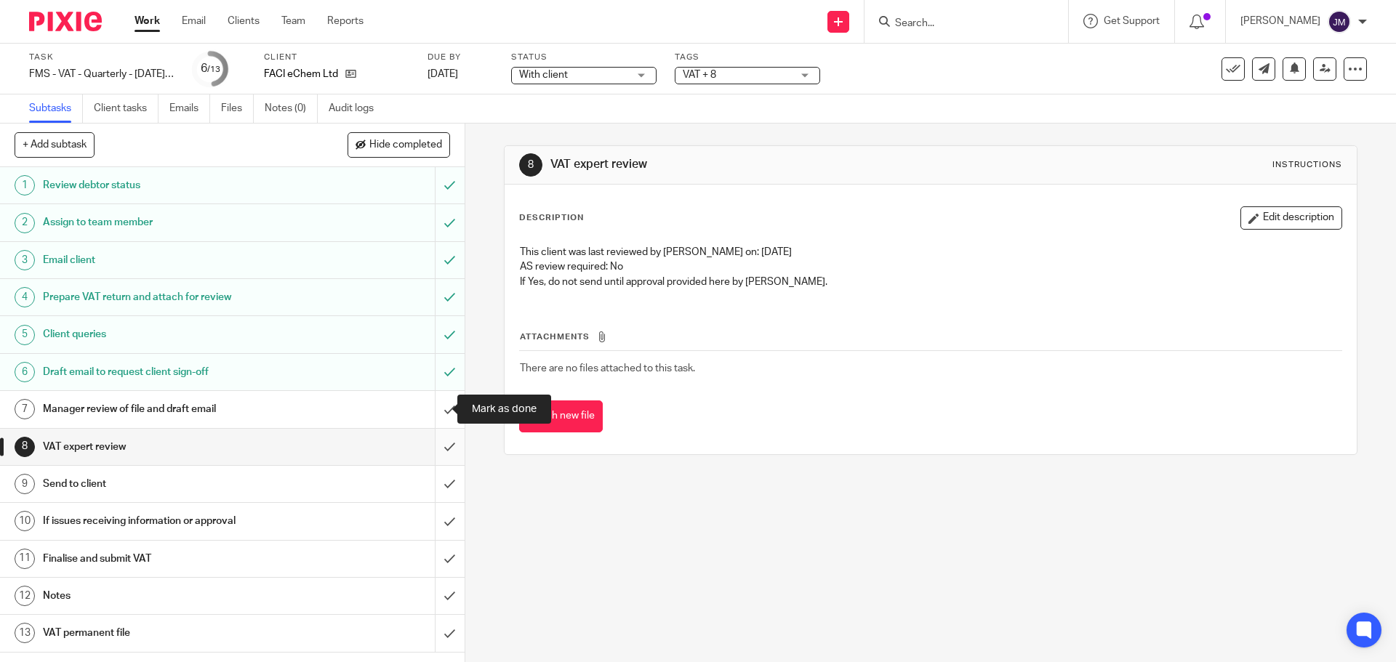
drag, startPoint x: 432, startPoint y: 407, endPoint x: 430, endPoint y: 439, distance: 32.0
click at [431, 410] on input "submit" at bounding box center [232, 409] width 464 height 36
click at [431, 443] on input "submit" at bounding box center [232, 447] width 464 height 36
click at [374, 480] on div "Send to client" at bounding box center [231, 484] width 377 height 22
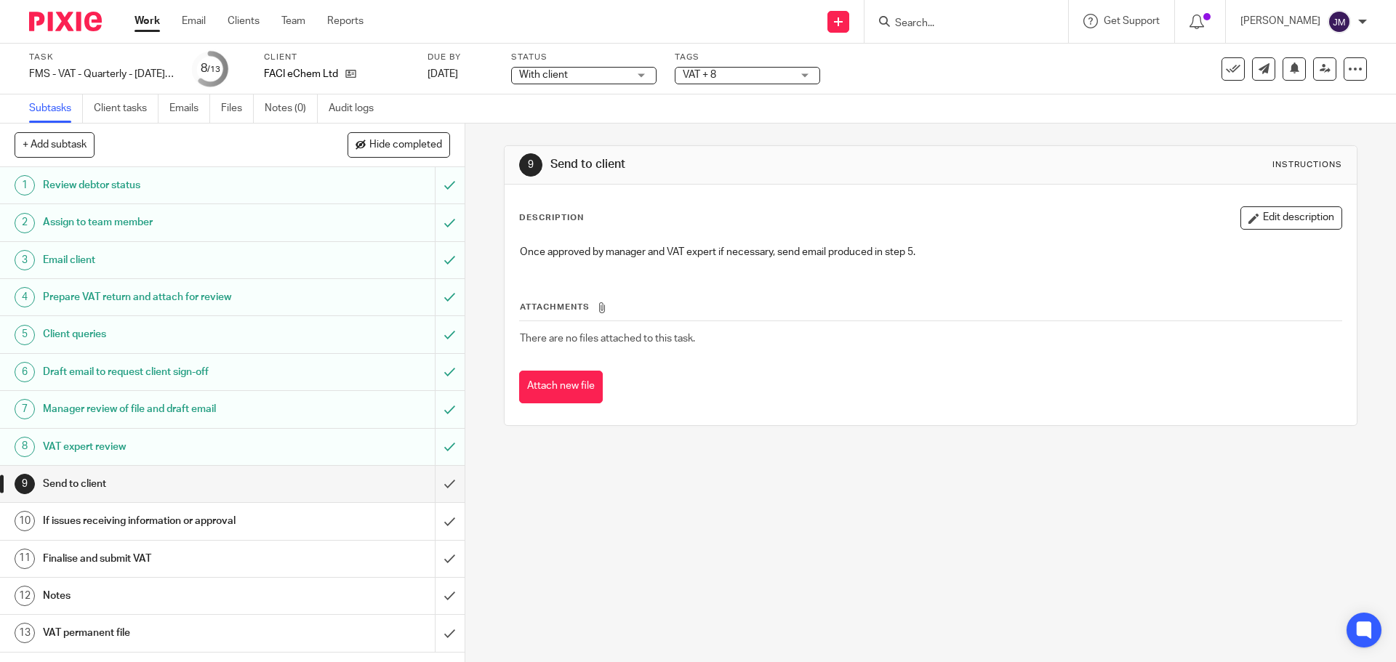
click at [574, 387] on button "Attach new file" at bounding box center [561, 387] width 84 height 33
click at [435, 483] on input "submit" at bounding box center [232, 484] width 464 height 36
click at [379, 525] on div "If issues receiving information or approval" at bounding box center [231, 521] width 377 height 22
click at [430, 522] on input "submit" at bounding box center [232, 521] width 464 height 36
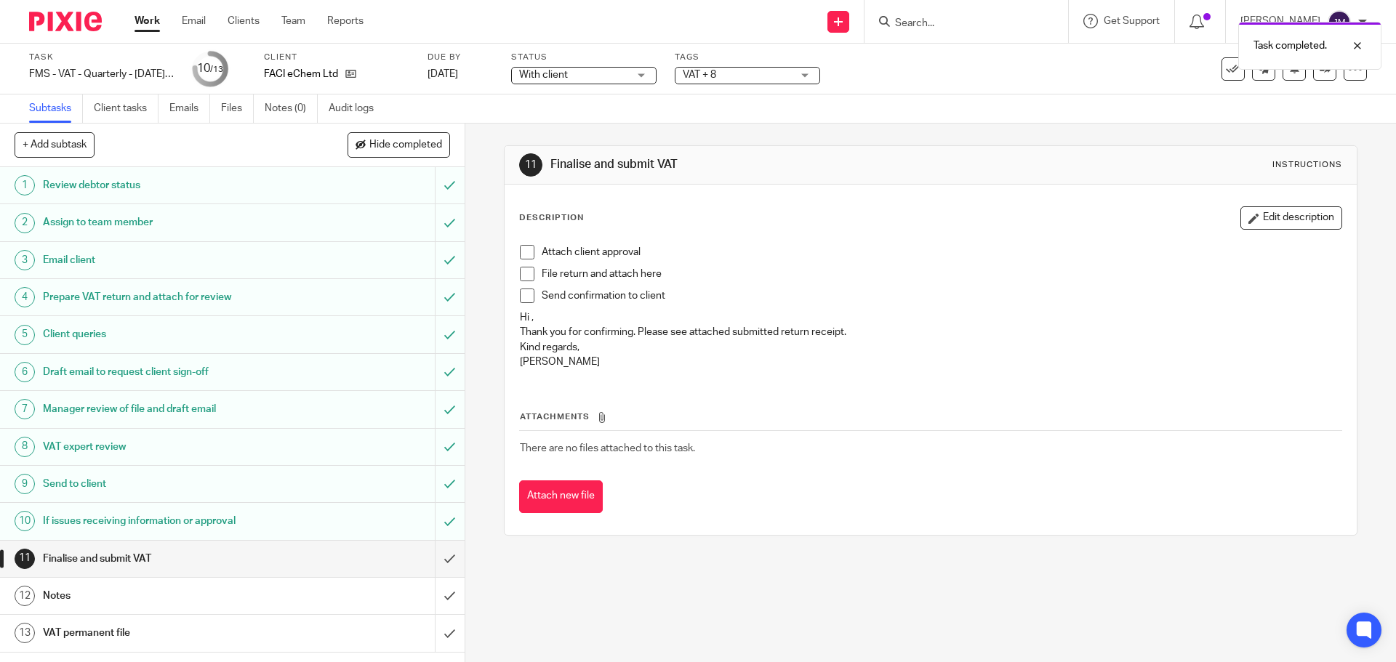
click at [524, 254] on span at bounding box center [527, 252] width 15 height 15
click at [525, 295] on span at bounding box center [527, 296] width 15 height 15
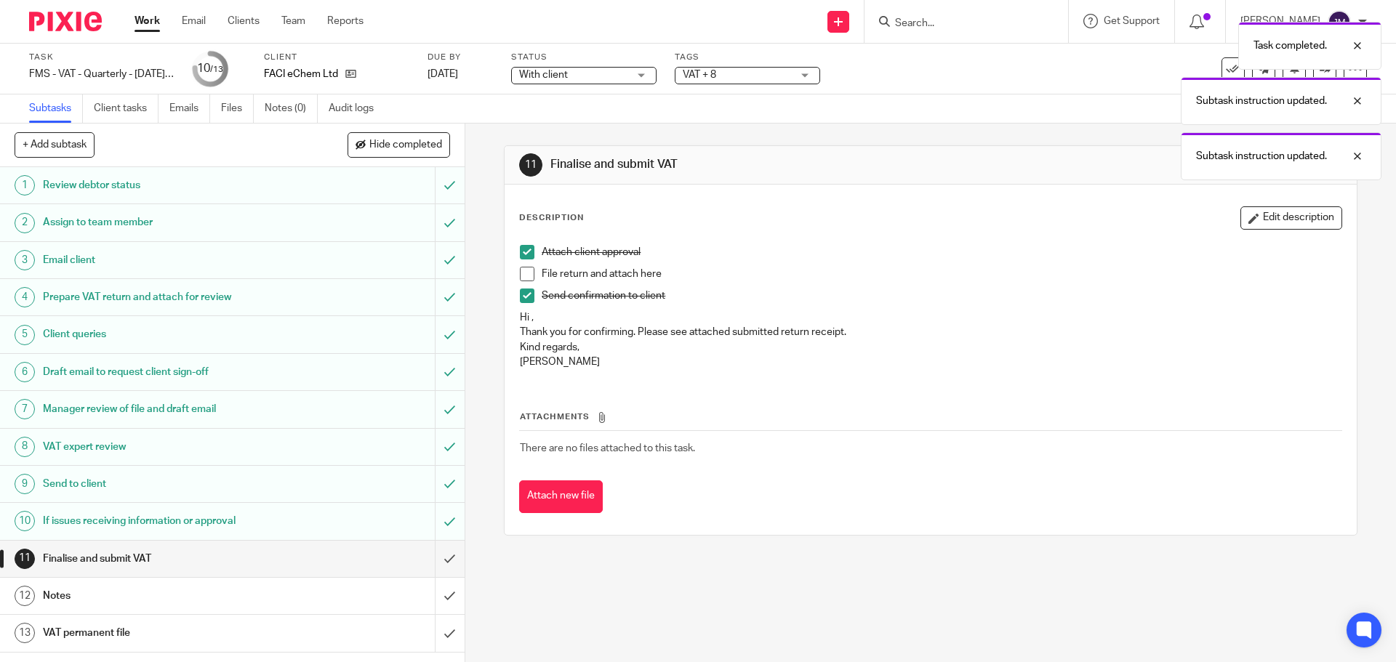
click at [522, 276] on span at bounding box center [527, 274] width 15 height 15
click at [576, 488] on button "Attach new file" at bounding box center [561, 496] width 84 height 33
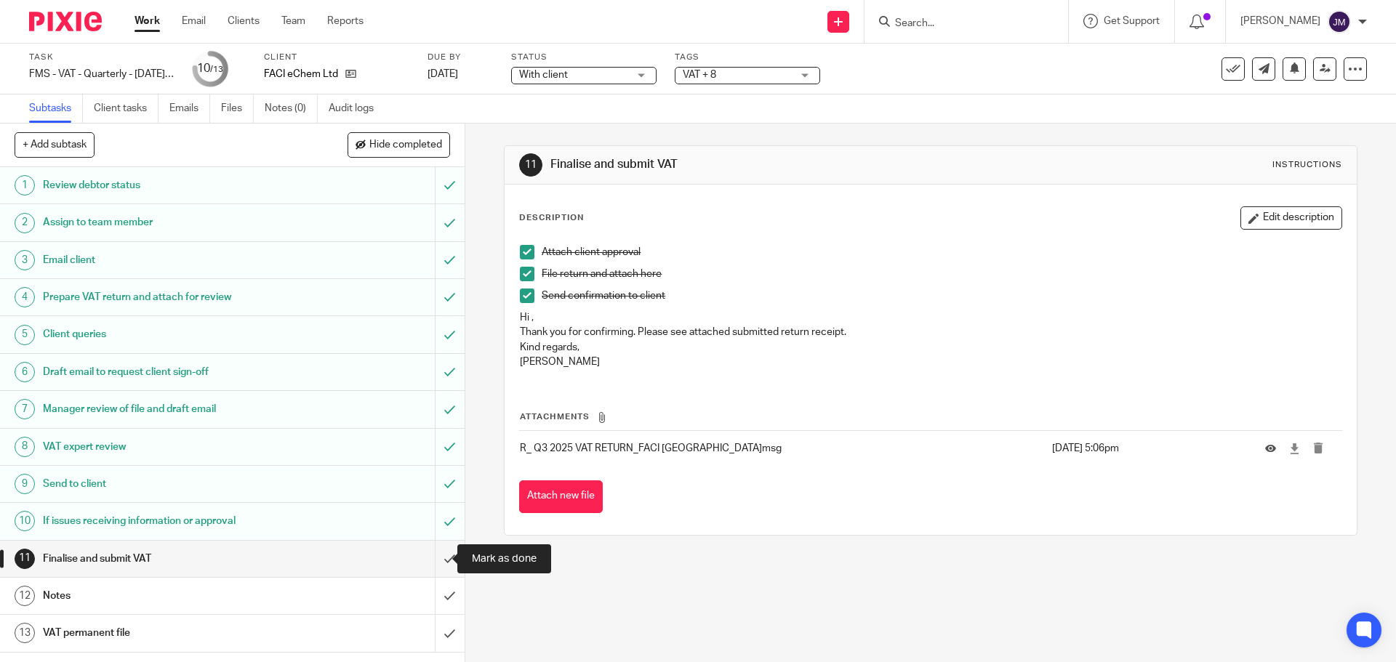
click at [431, 560] on input "submit" at bounding box center [232, 559] width 464 height 36
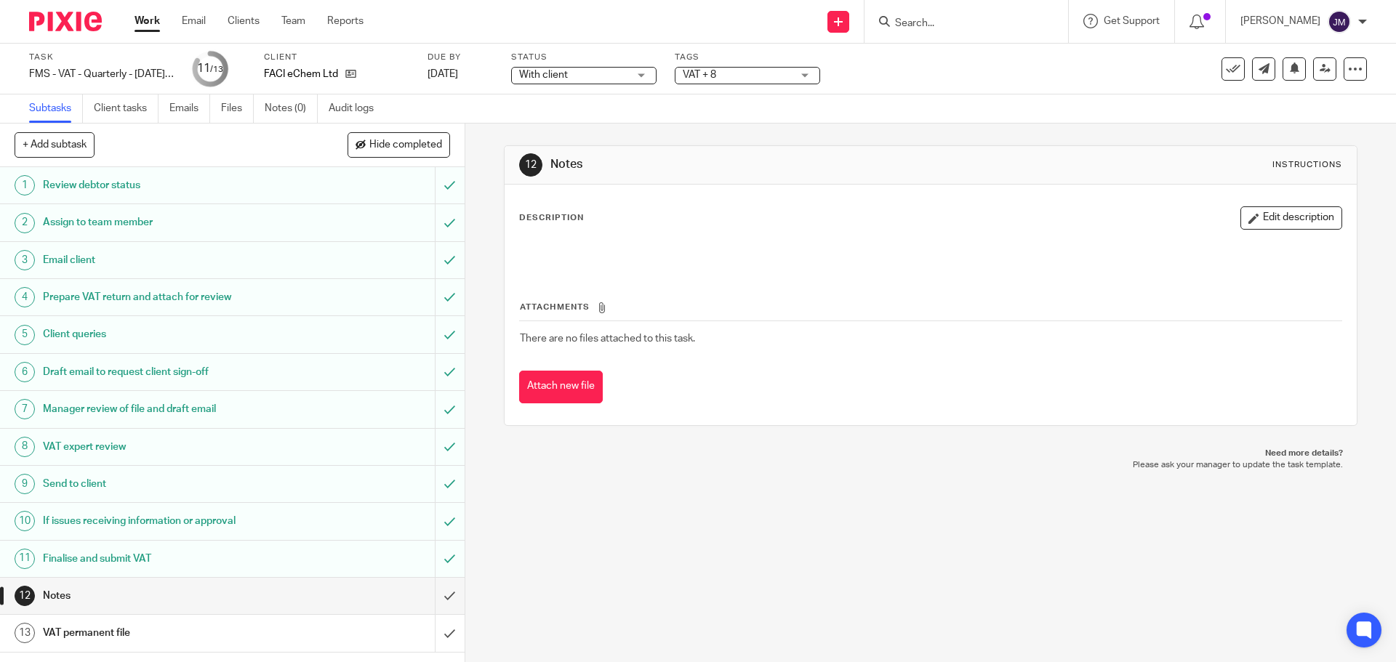
drag, startPoint x: 366, startPoint y: 627, endPoint x: 406, endPoint y: 601, distance: 47.2
click at [366, 627] on div "VAT permanent file" at bounding box center [231, 633] width 377 height 22
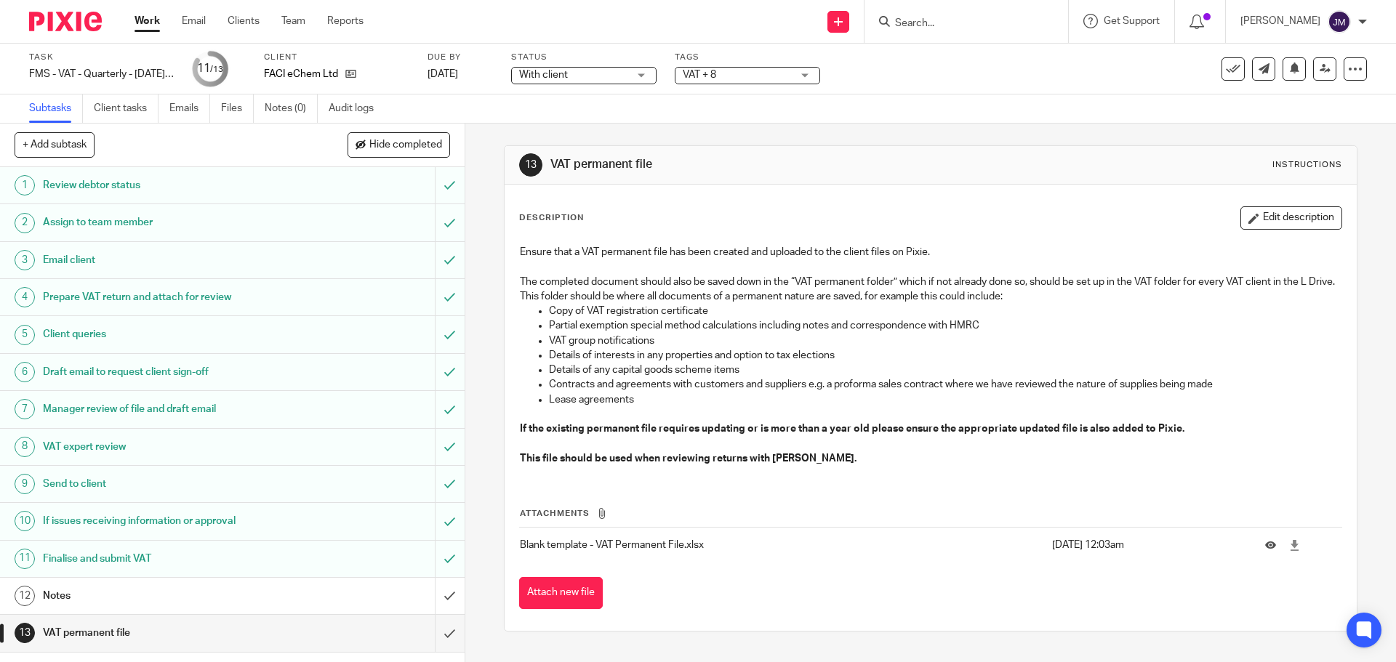
click at [552, 599] on button "Attach new file" at bounding box center [561, 593] width 84 height 33
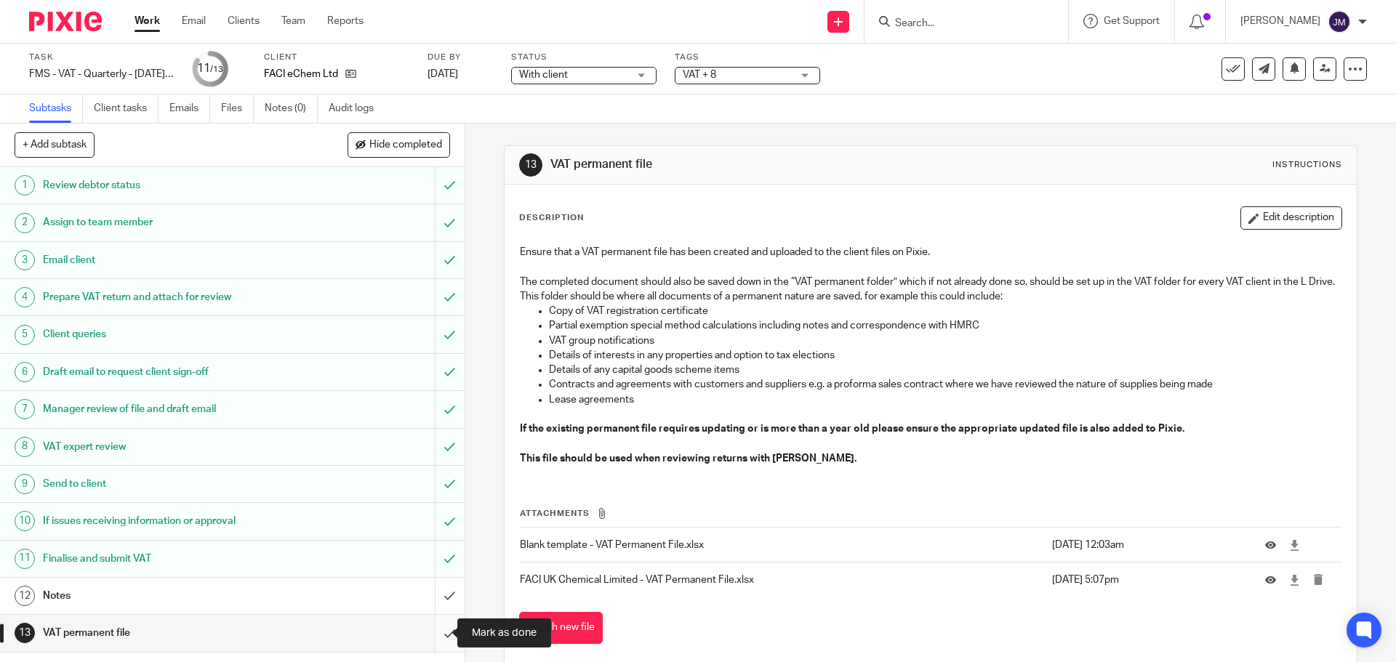
click at [434, 637] on input "submit" at bounding box center [232, 633] width 464 height 36
click at [430, 590] on input "submit" at bounding box center [232, 596] width 464 height 36
